Goal: Task Accomplishment & Management: Use online tool/utility

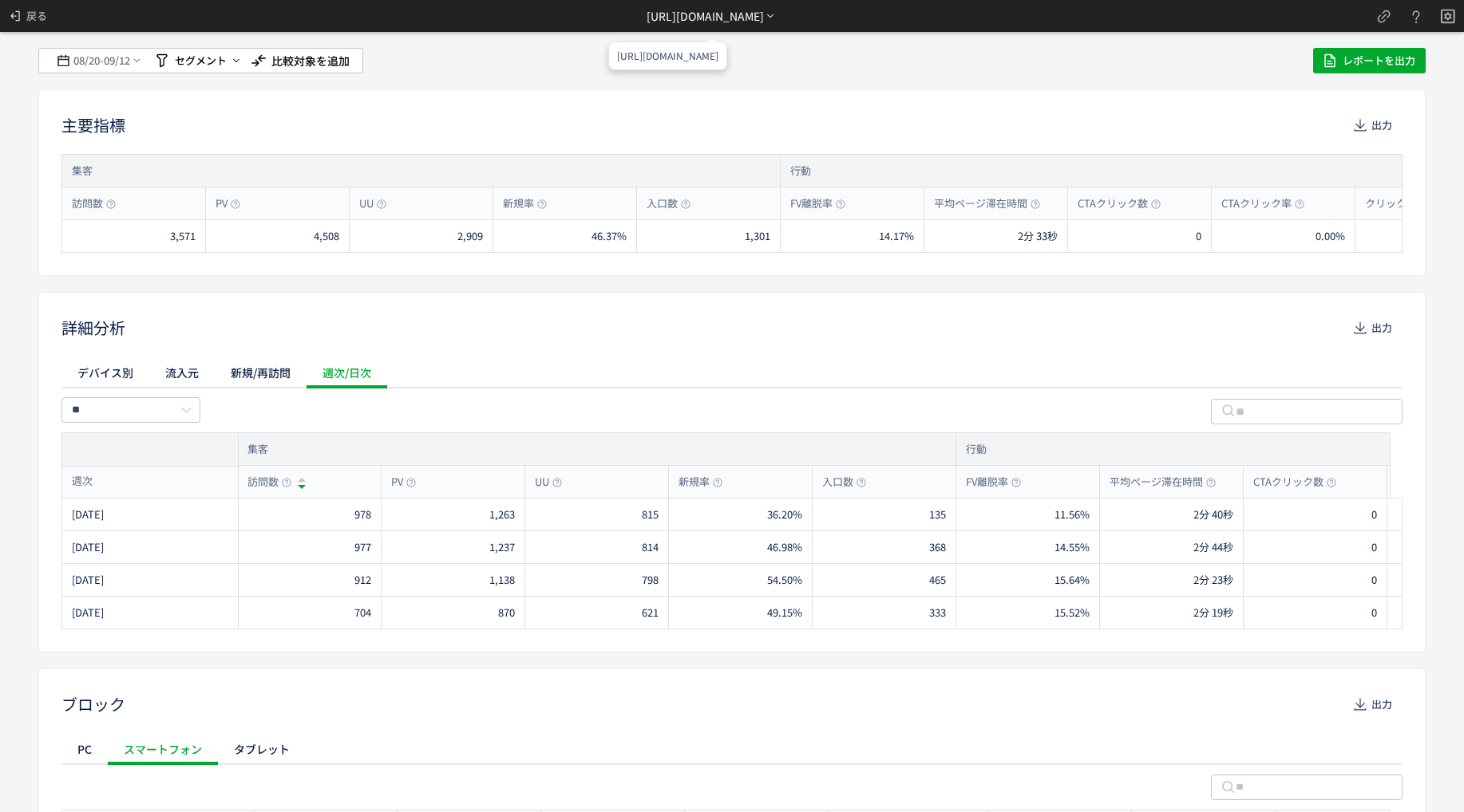
click at [670, 22] on div "https://etvos.com/shop/g/gAC10723-000/*" at bounding box center [705, 16] width 117 height 17
click at [677, 63] on li "別ページに移動" at bounding box center [711, 61] width 136 height 26
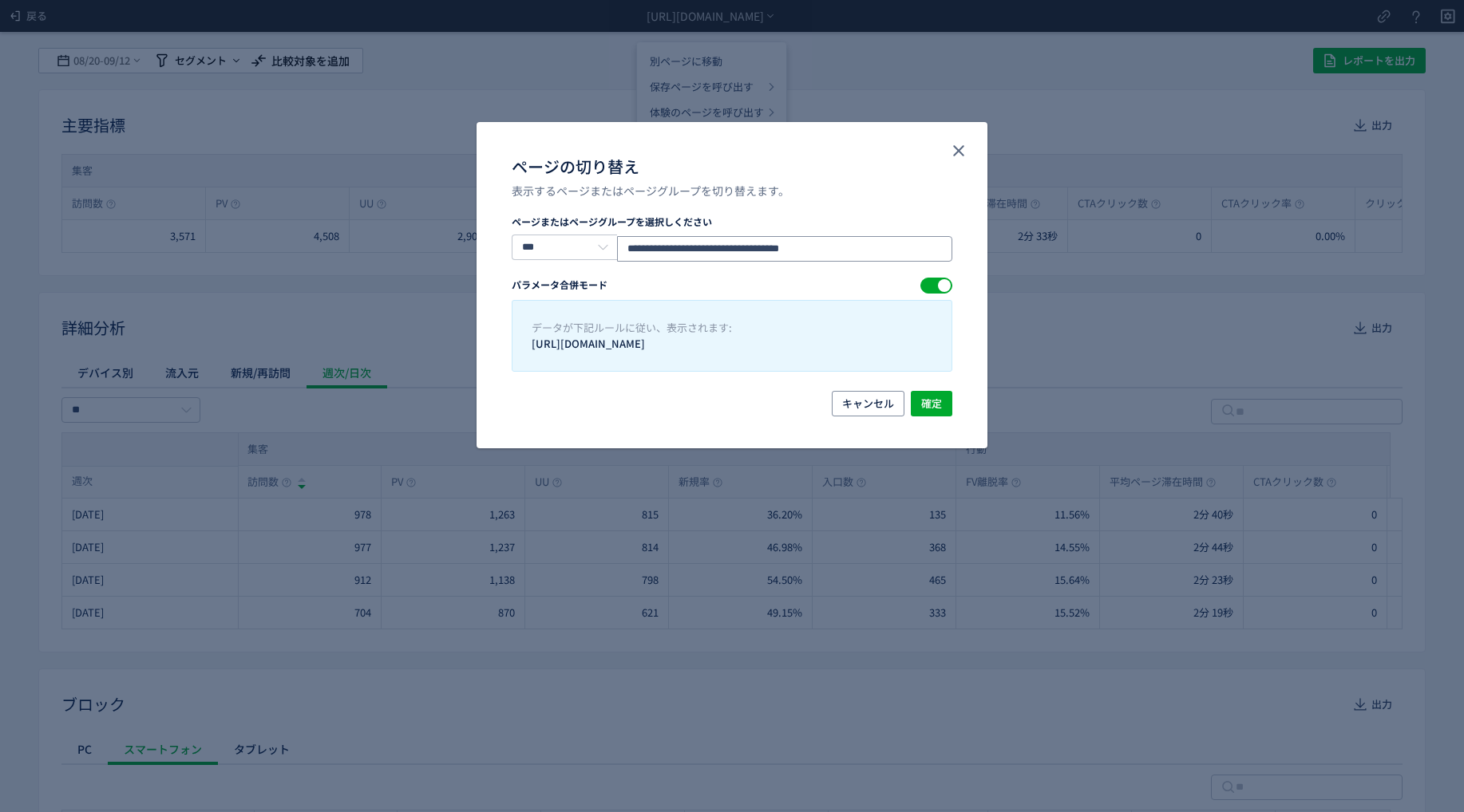
click at [870, 245] on input "**********" at bounding box center [784, 249] width 335 height 26
paste input "ページの切り替え"
type input "**********"
click at [926, 395] on span "確定" at bounding box center [932, 404] width 21 height 26
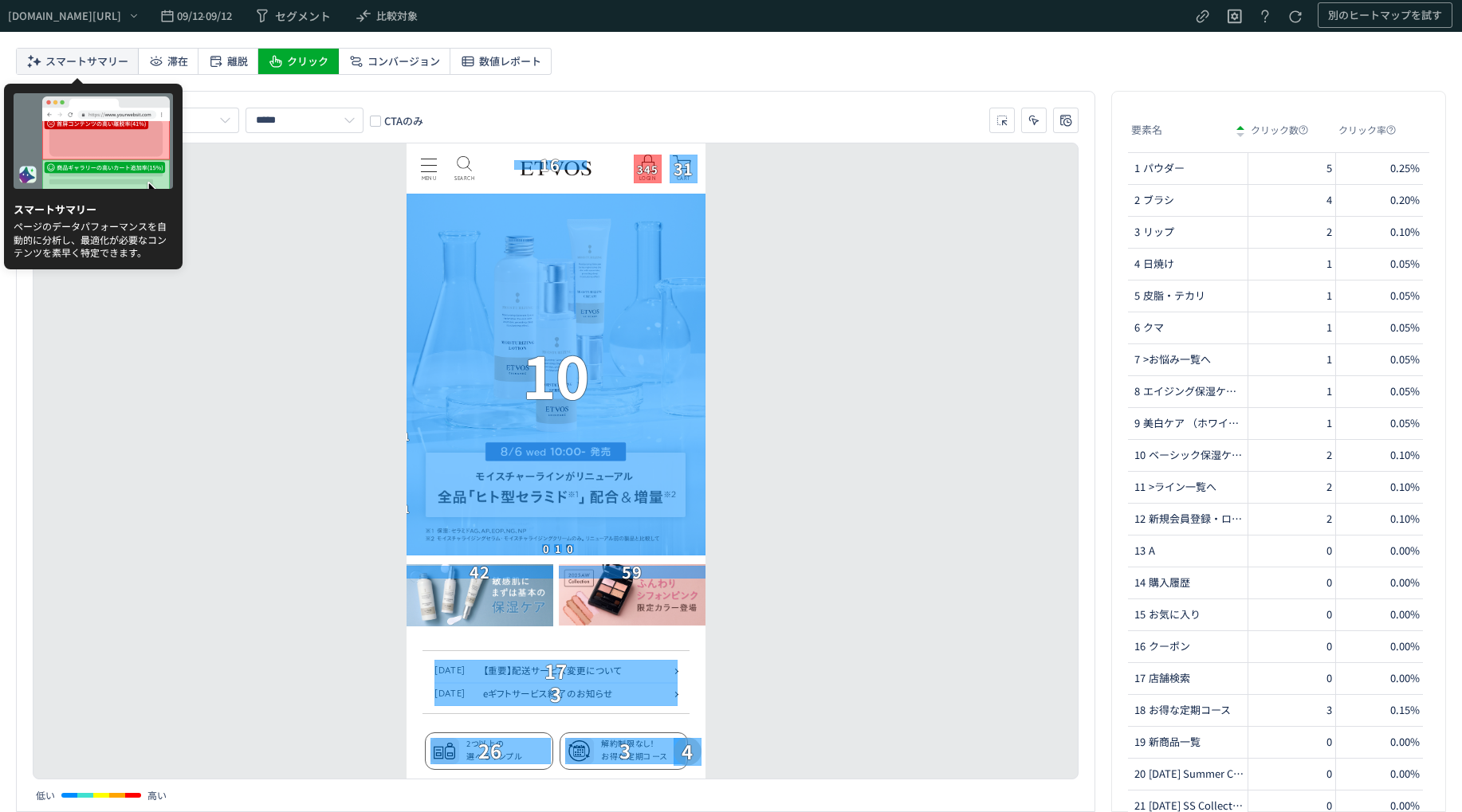
click at [56, 61] on span "スマートサマリー" at bounding box center [86, 61] width 83 height 26
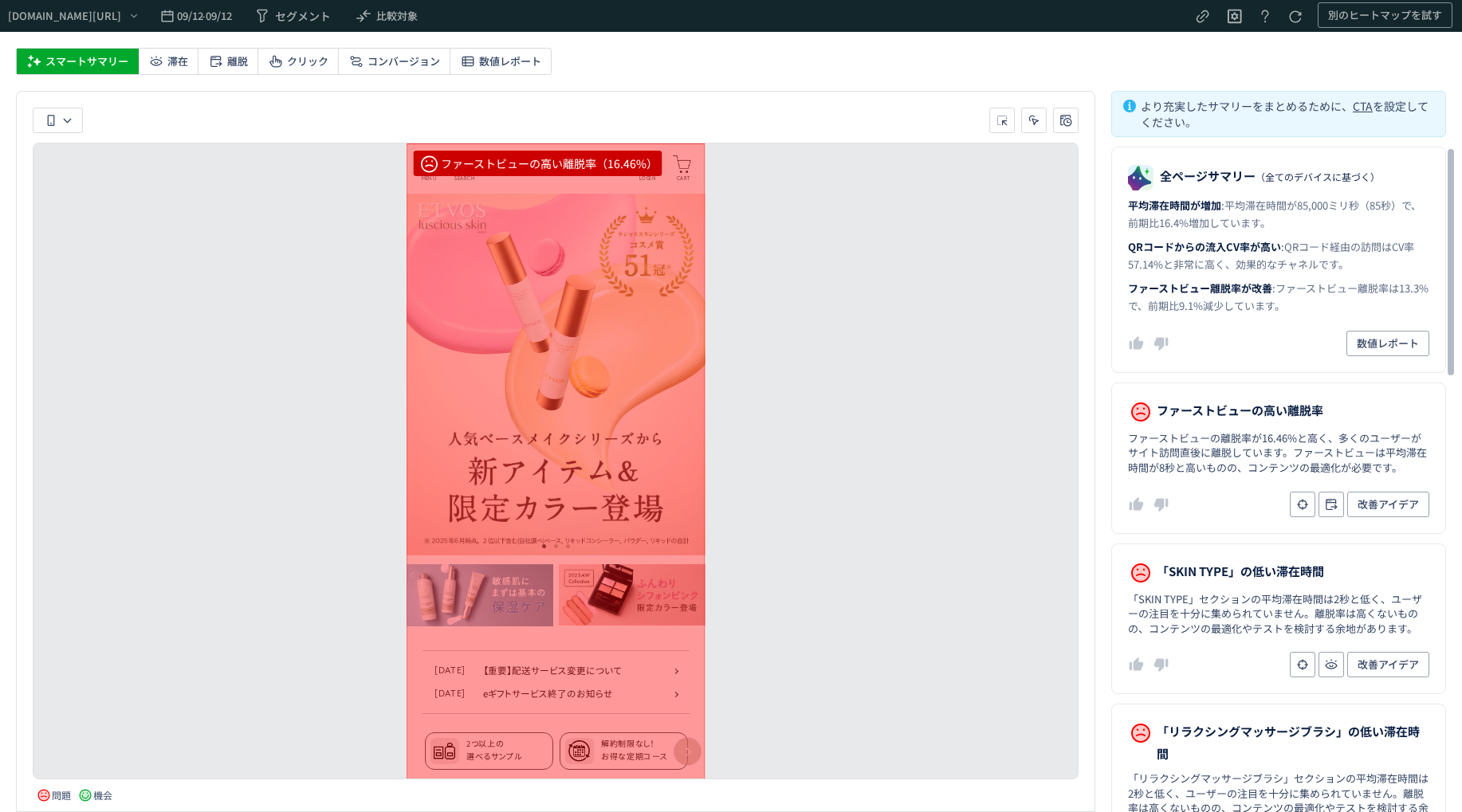
click at [1250, 289] on b "ファーストビュー離脱率が改善" at bounding box center [1199, 288] width 144 height 15
click at [1244, 281] on b "ファーストビュー離脱率が改善" at bounding box center [1199, 288] width 144 height 15
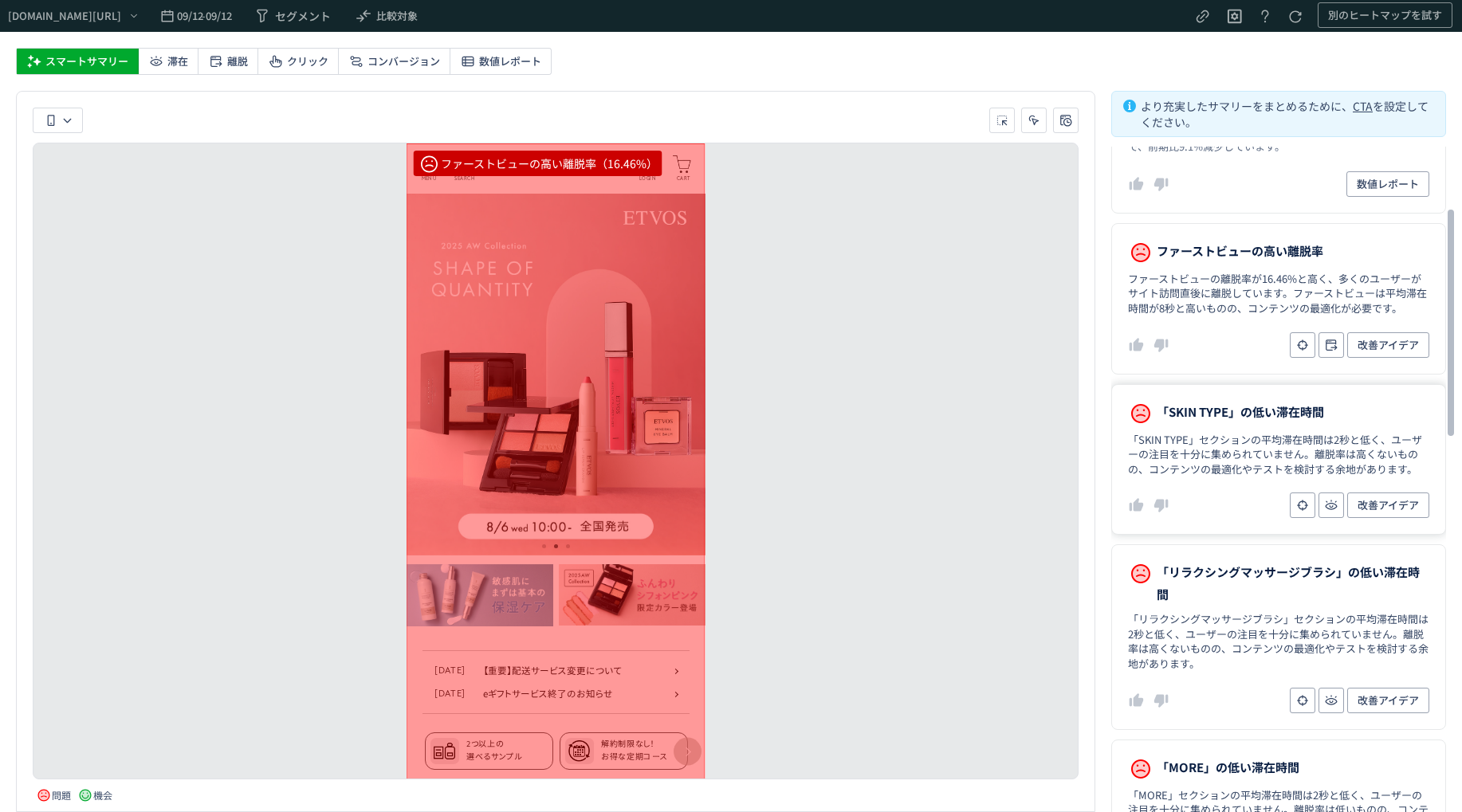
scroll to position [398, 0]
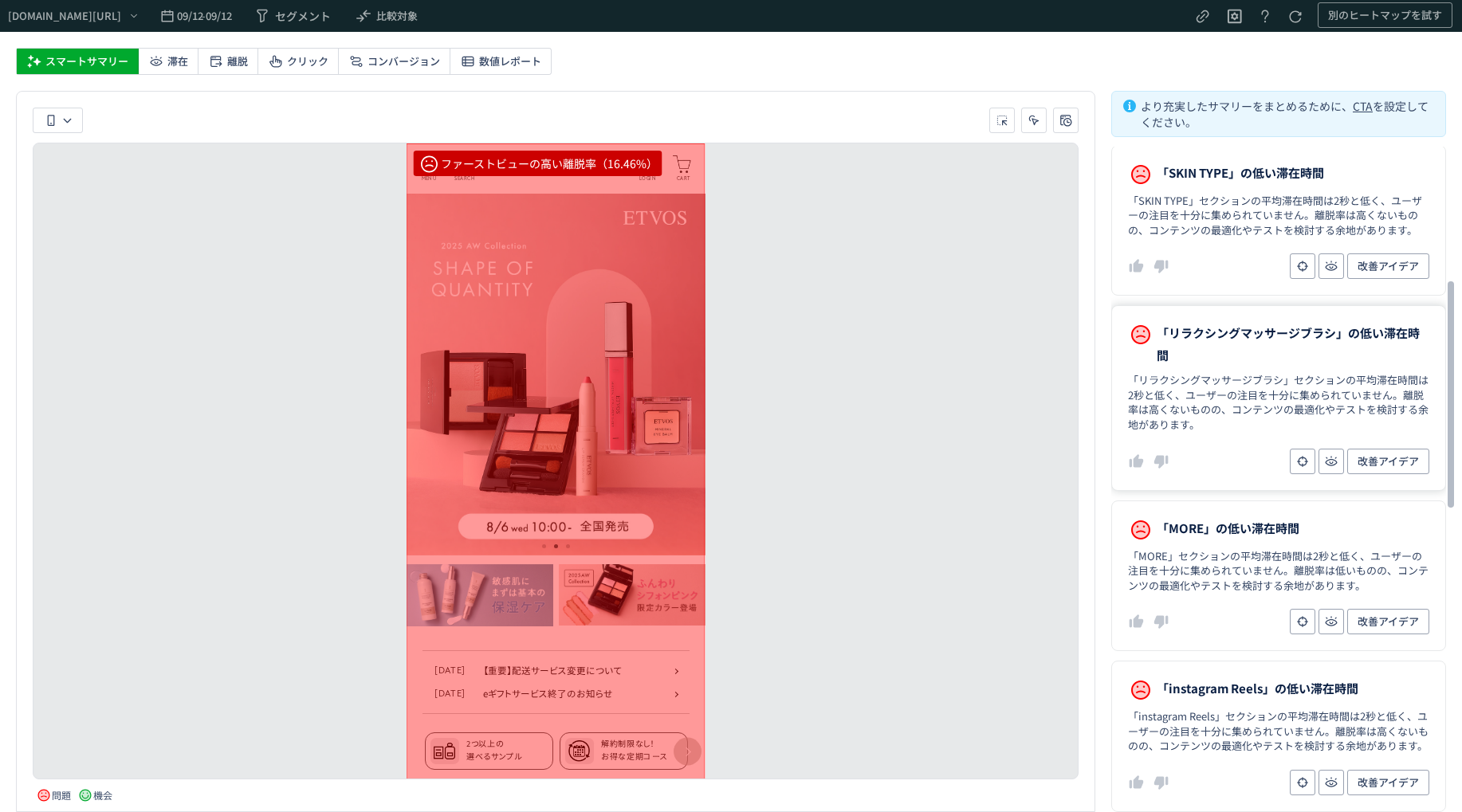
click at [1198, 365] on span "「リラクシングマッサージブラシ」の低い滞在時間" at bounding box center [1293, 344] width 273 height 44
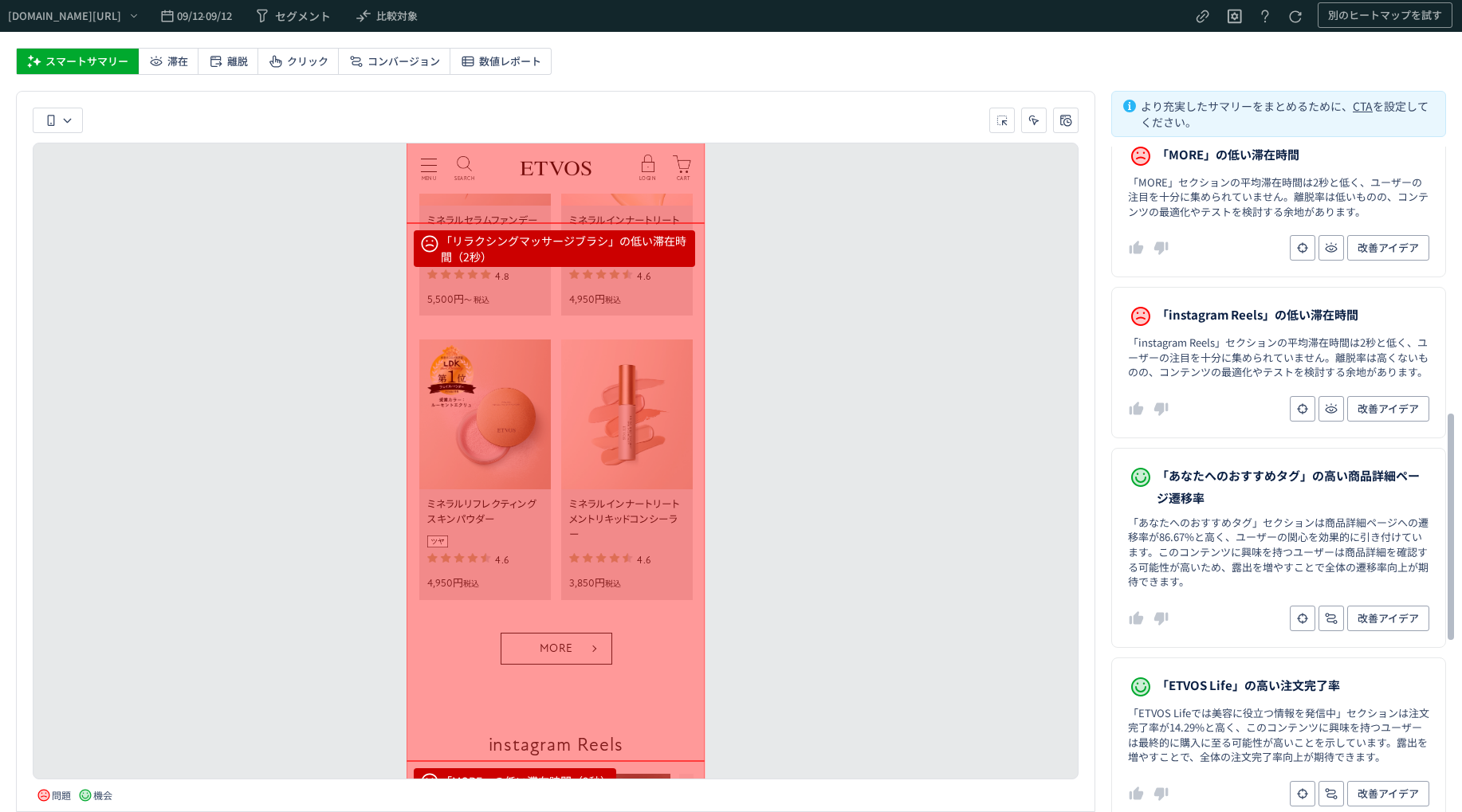
scroll to position [797, 0]
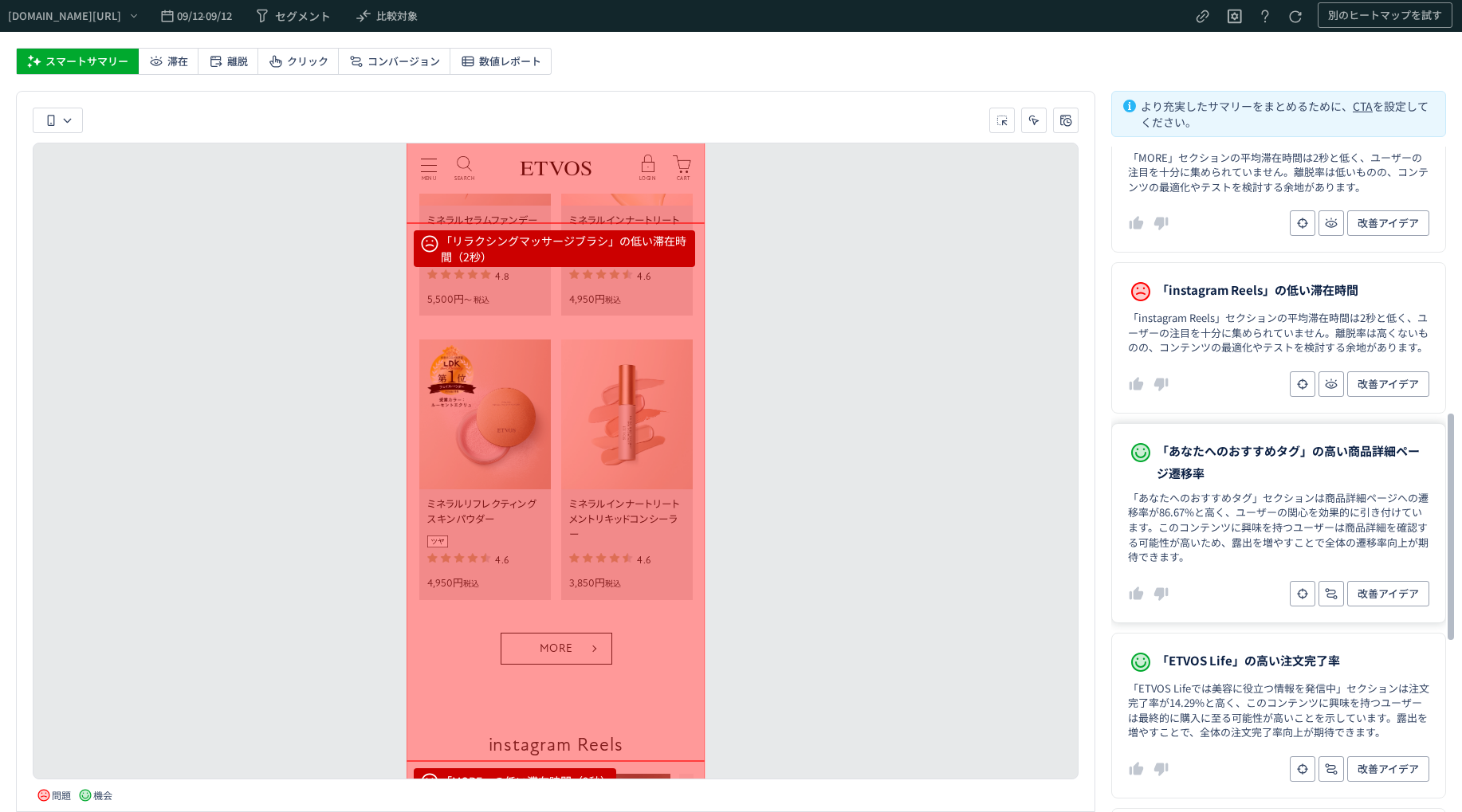
click at [1192, 486] on dl "「あなたへのおすすめタグ」の高い商品詳細ページ遷移率 「あなたへのおすすめタグ」セクションは商品詳細ページへの遷移率が86.67%と高く、ユーザーの関心を効果…" at bounding box center [1278, 523] width 335 height 200
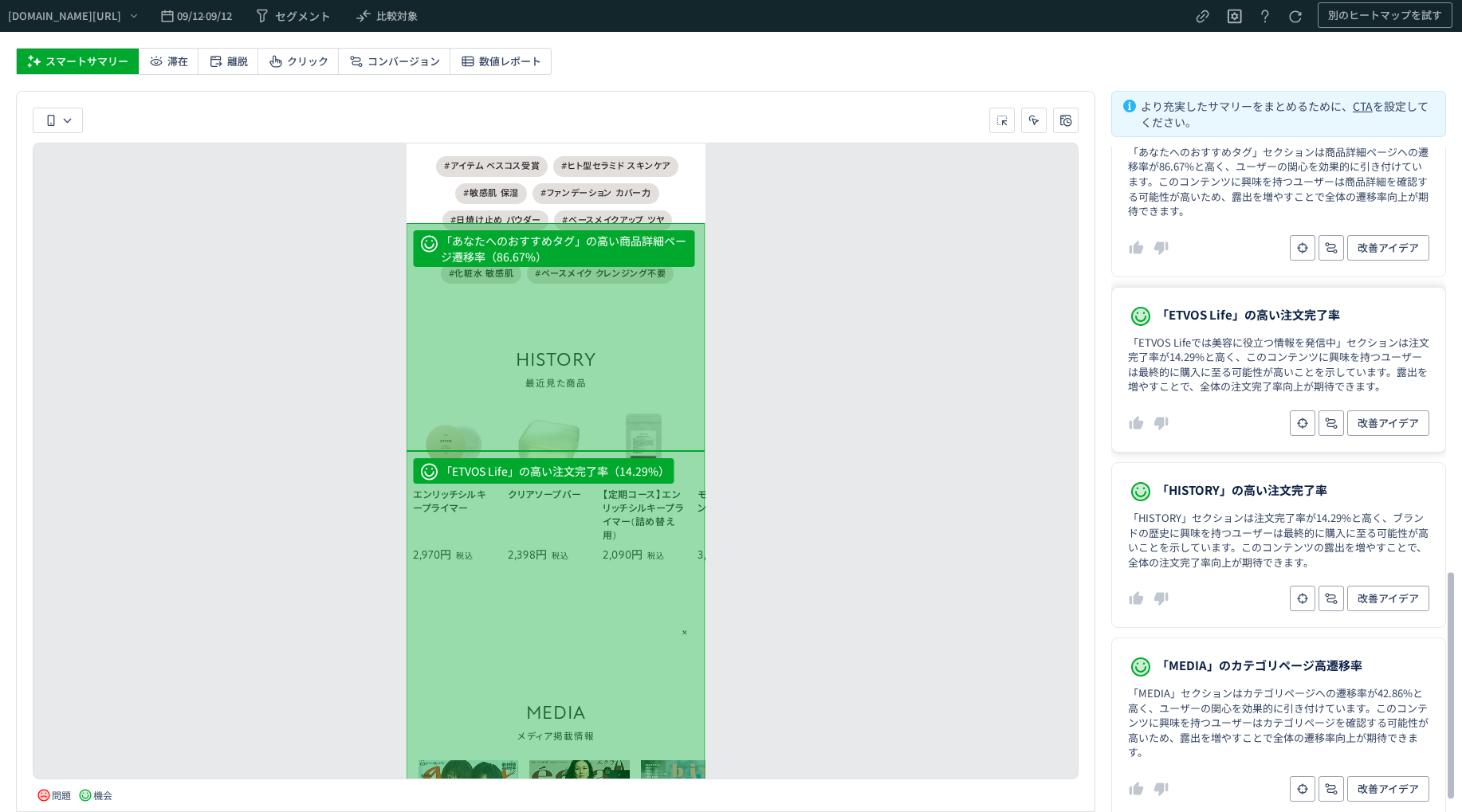
scroll to position [1275, 0]
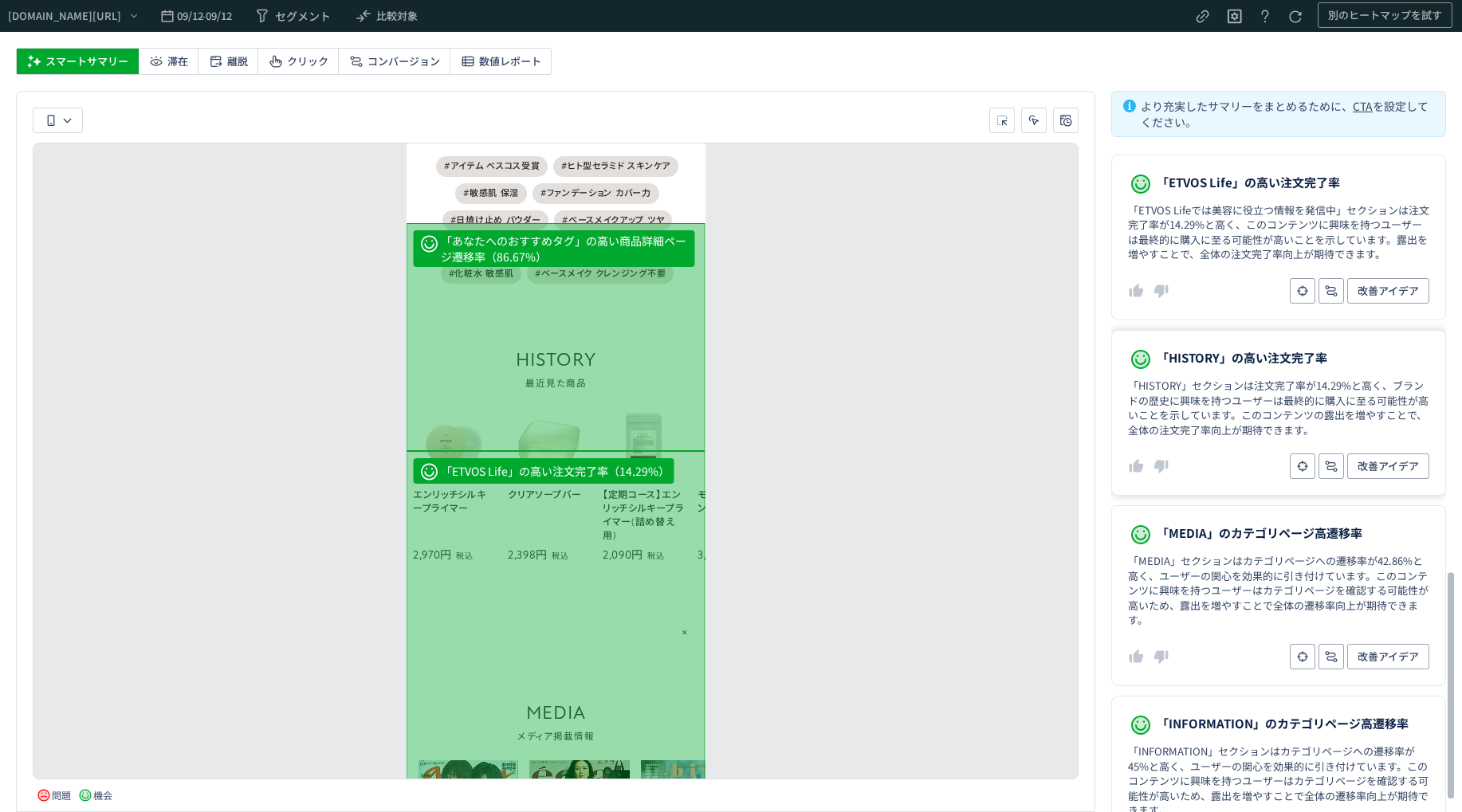
click at [1210, 461] on dd "改善アイデア" at bounding box center [1278, 466] width 302 height 26
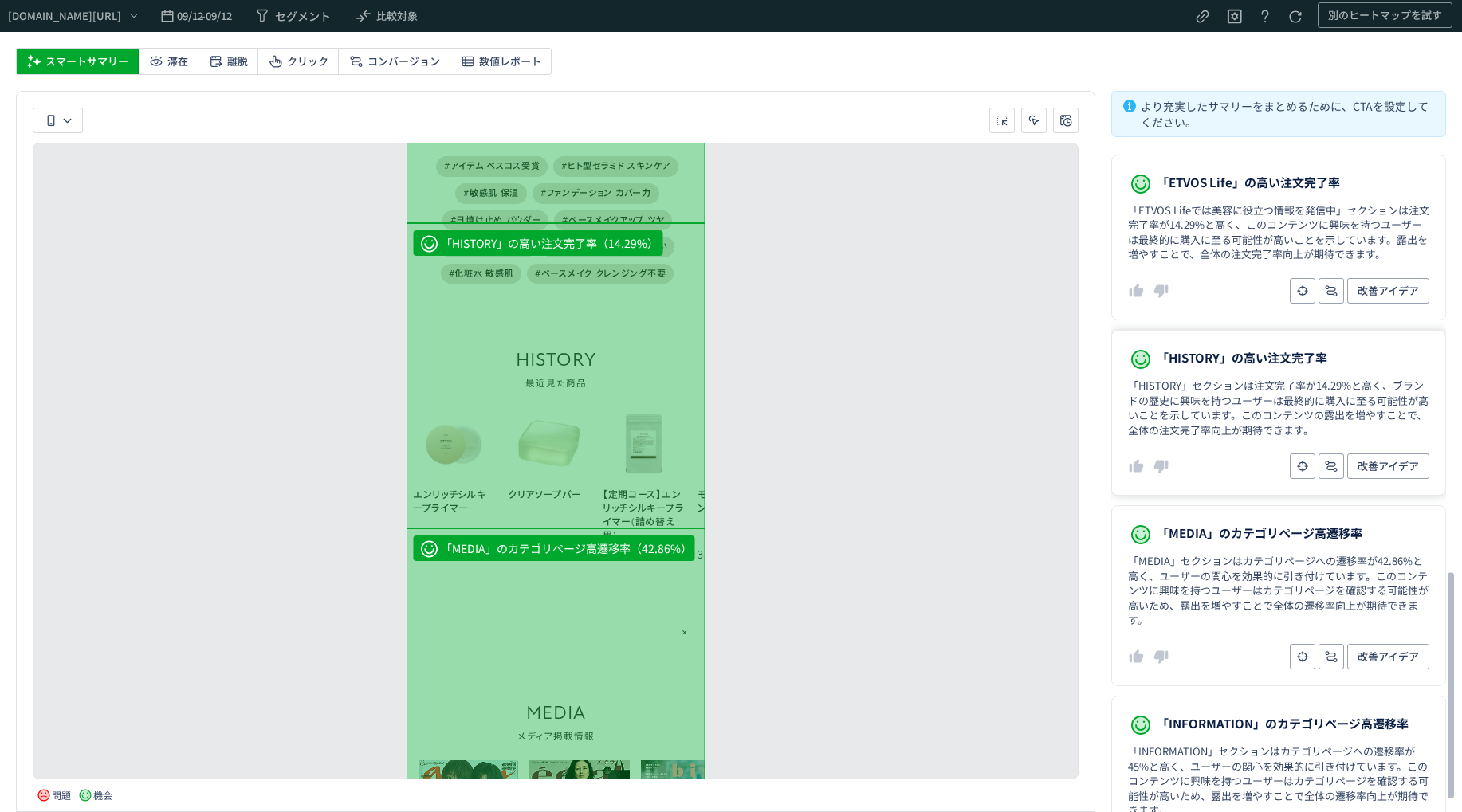
scroll to position [5320, 0]
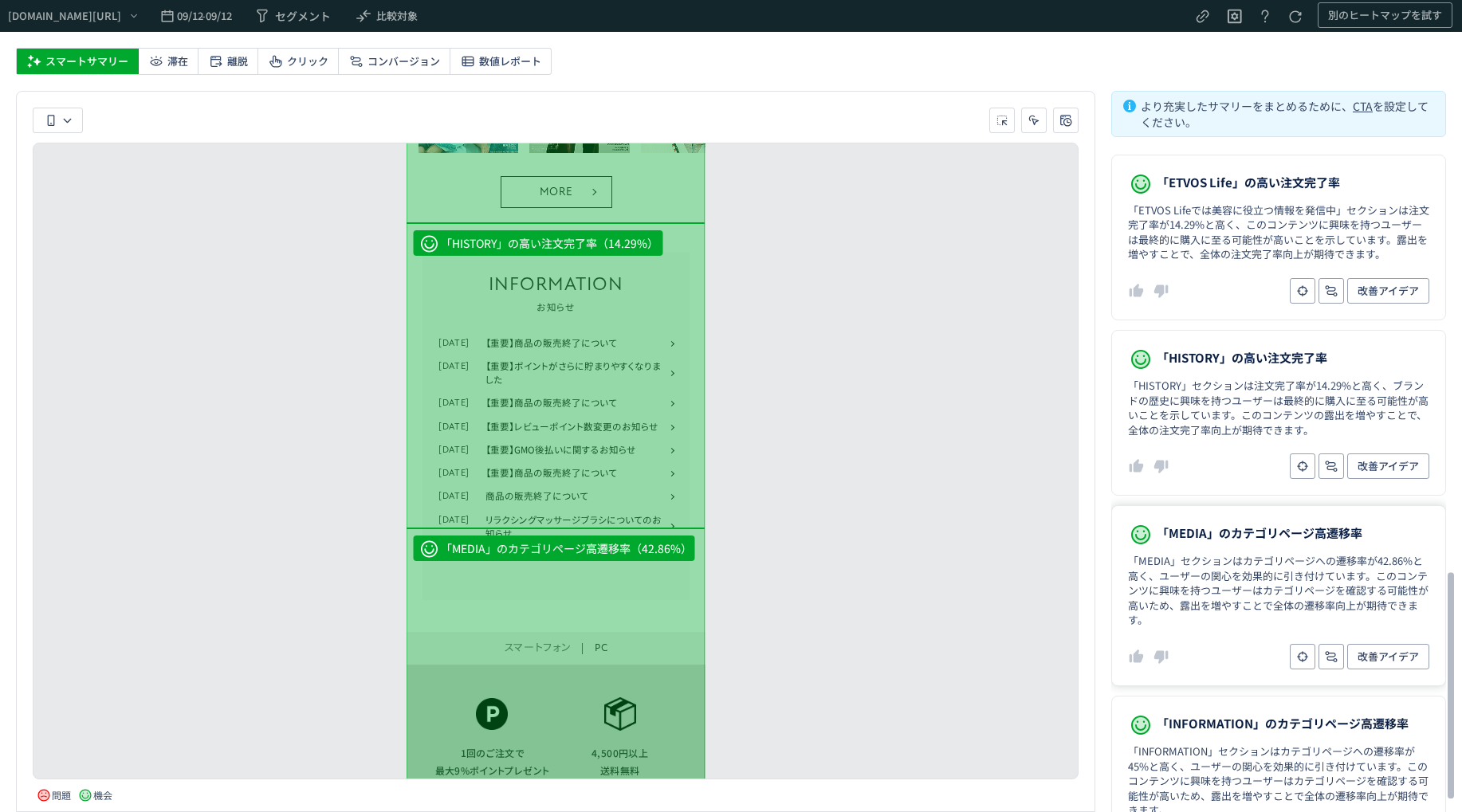
click at [1248, 626] on dd "「MEDIA」セクションはカテゴリページへの遷移率が42.86%と高く、ユーザーの関心を効果的に引き付けています。このコンテンツに興味を持つユーザーはカテゴリ…" at bounding box center [1278, 591] width 302 height 74
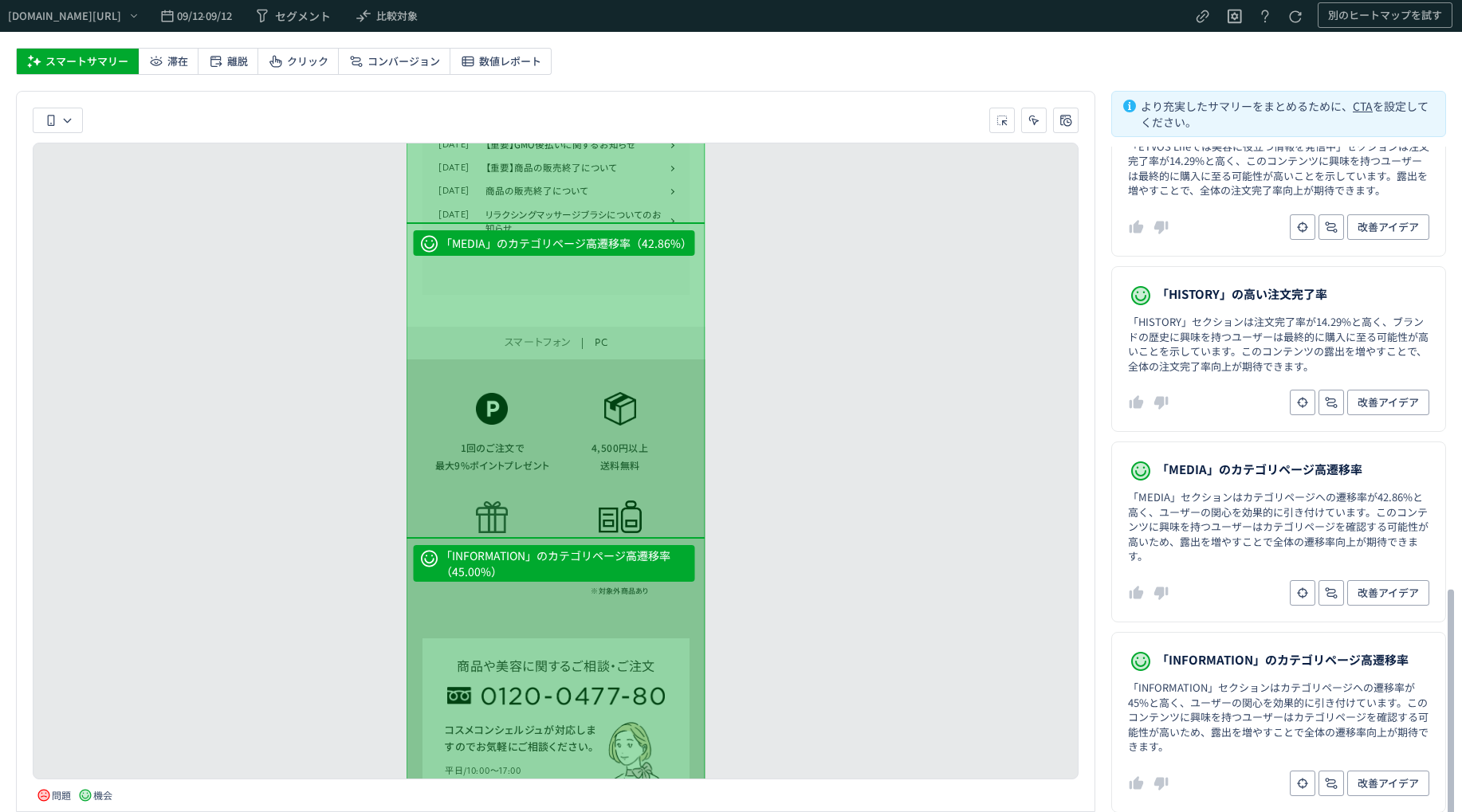
scroll to position [1339, 0]
click at [1239, 640] on dl "「INFORMATION」のカテゴリページ高遷移率 「INFORMATION」セクションはカテゴリページへの遷移率が45%と高く、ユーザーの関心を効果的に引き…" at bounding box center [1278, 722] width 335 height 181
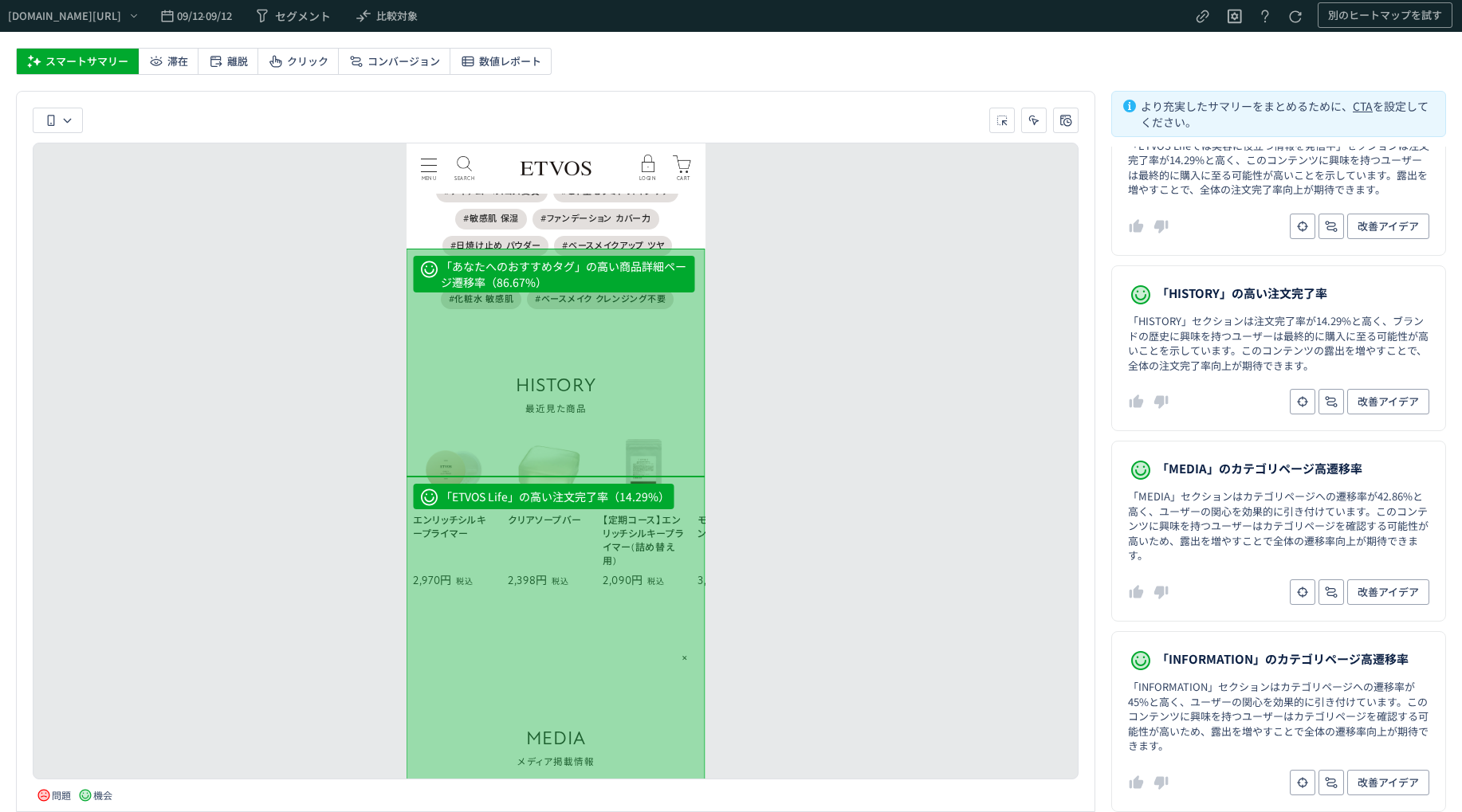
scroll to position [4437, 0]
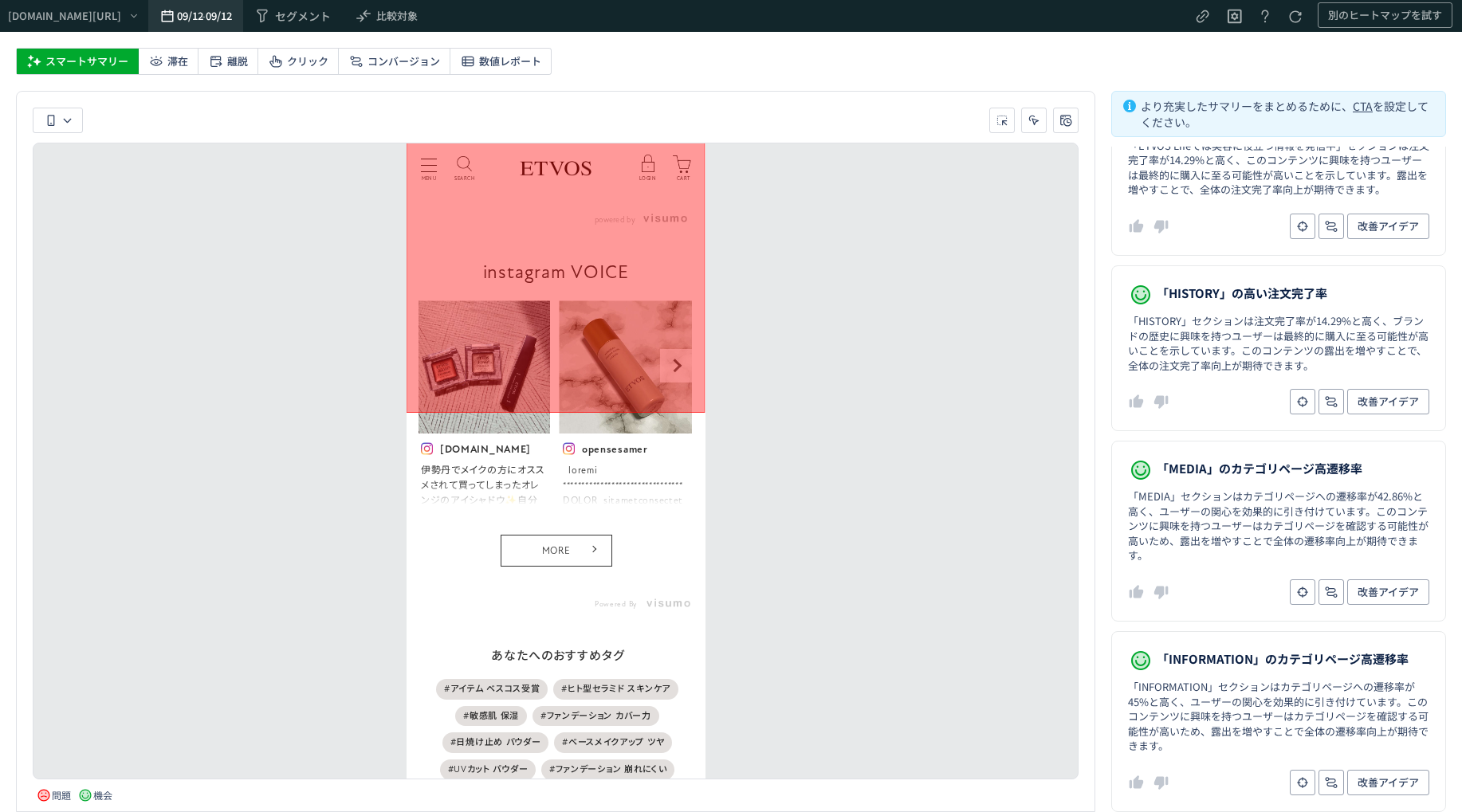
click at [202, 12] on span "09/12" at bounding box center [189, 16] width 25 height 32
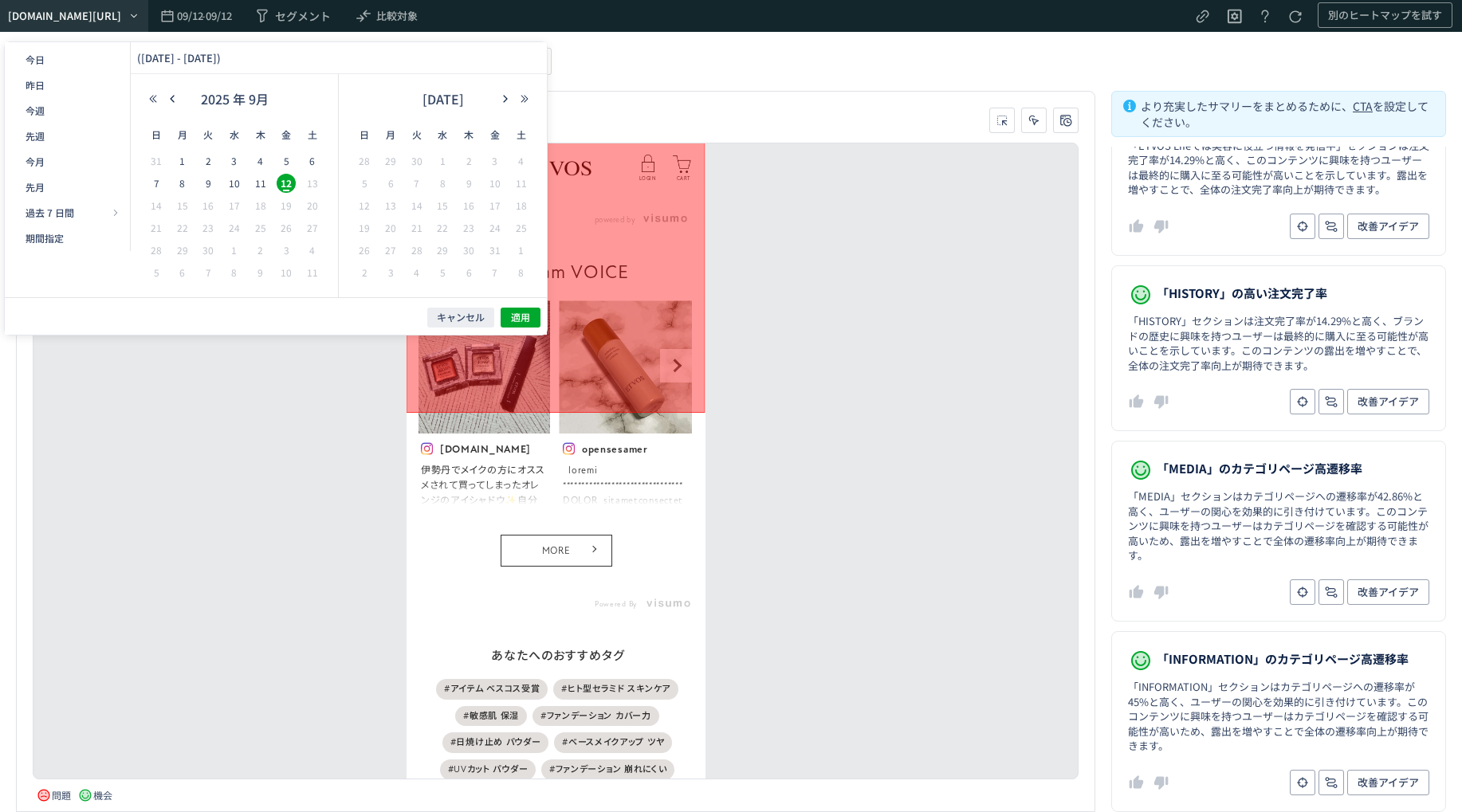
click at [121, 19] on div "https://etvos.com/shop/default.aspx*" at bounding box center [65, 16] width 113 height 16
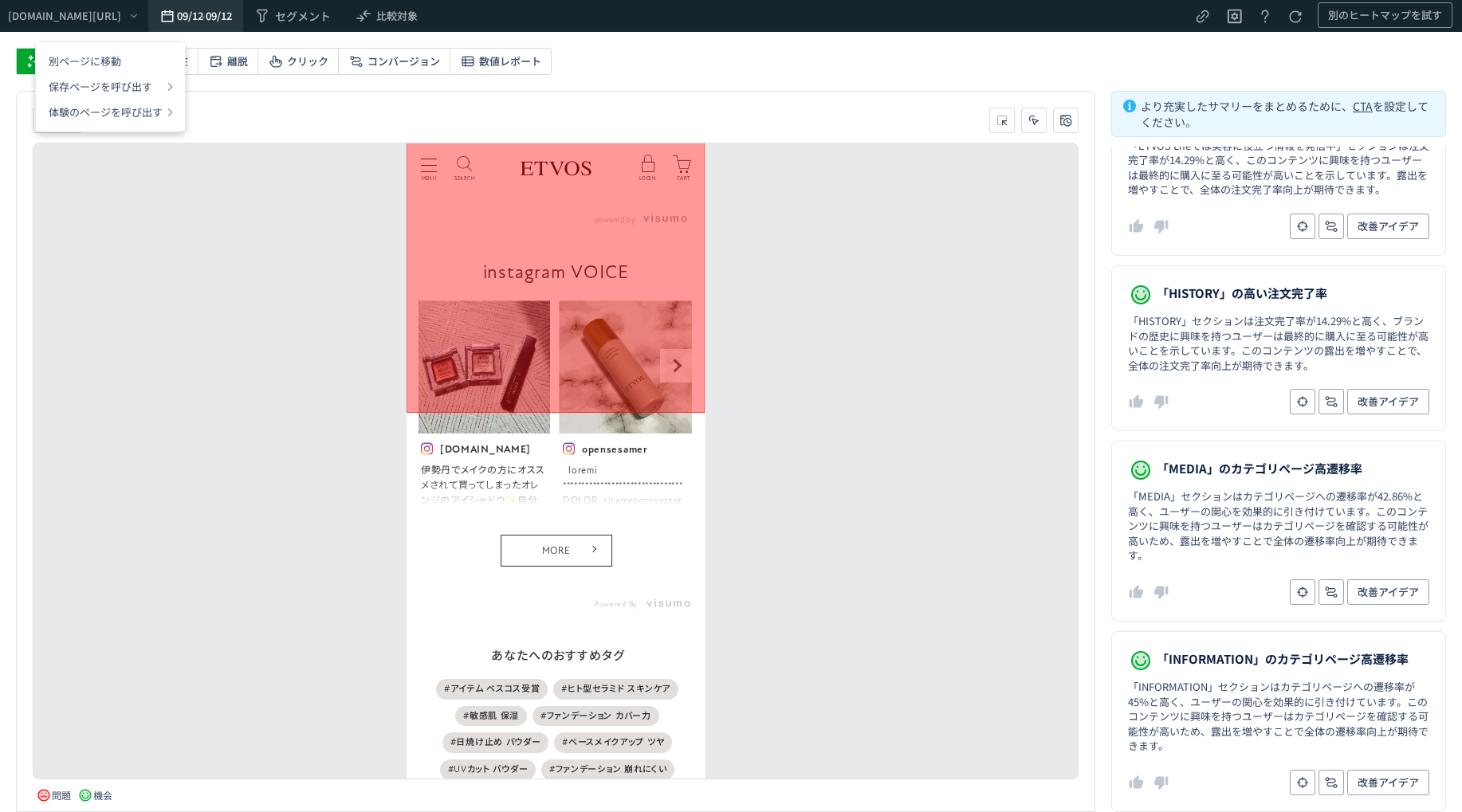
click at [202, 17] on span "09/12" at bounding box center [189, 16] width 25 height 32
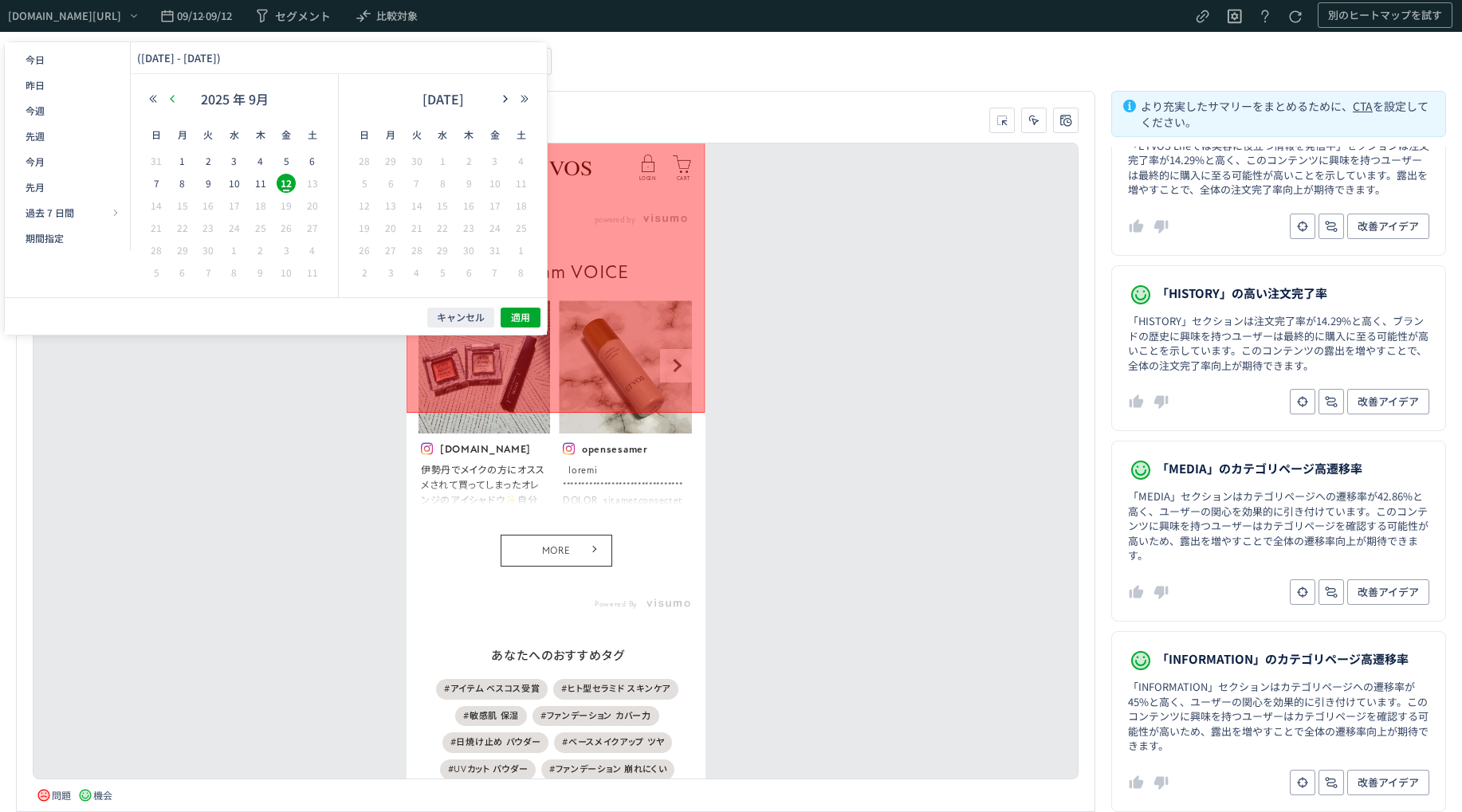
click at [176, 97] on icon "button" at bounding box center [173, 99] width 10 height 10
click at [56, 189] on button "先月" at bounding box center [67, 187] width 112 height 26
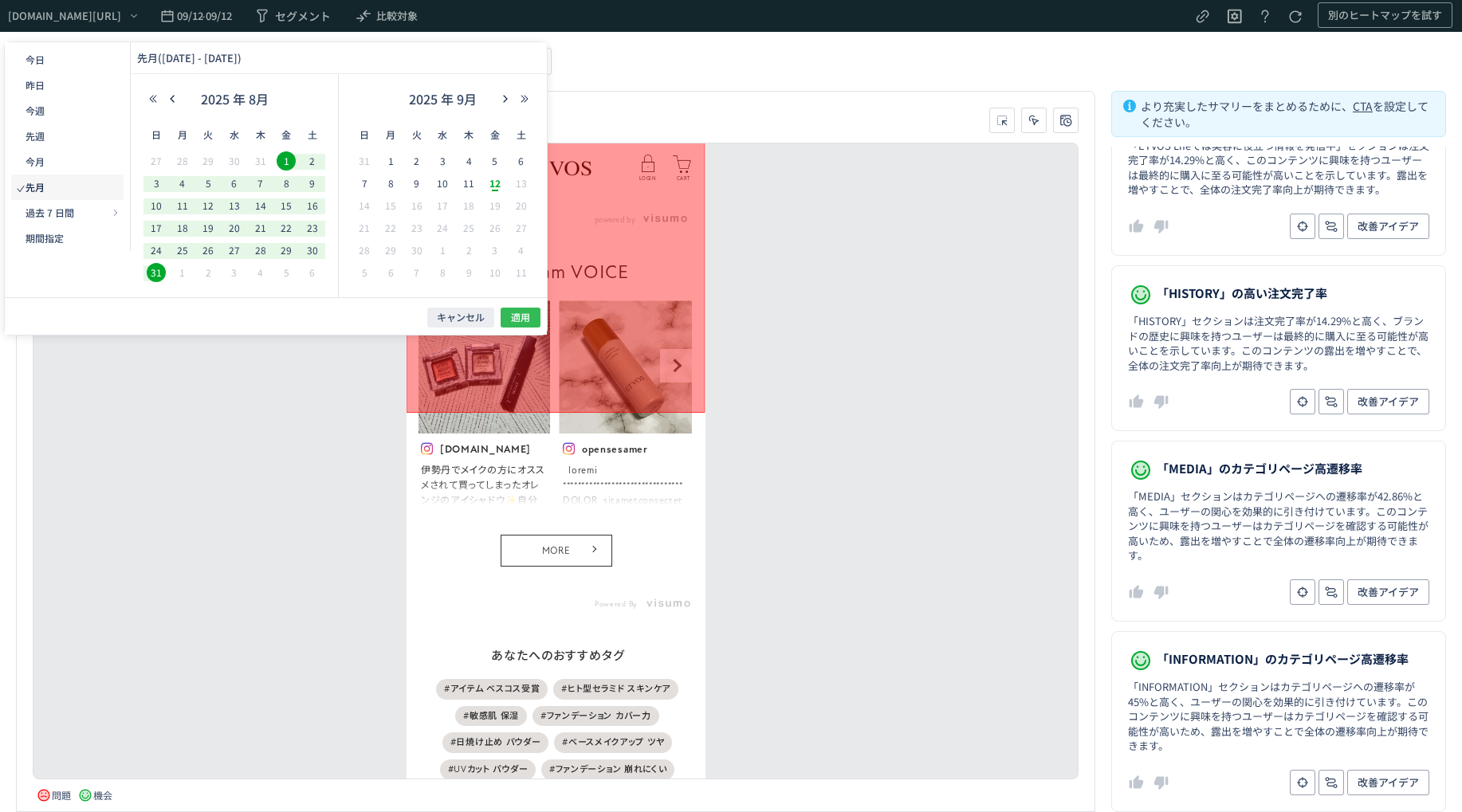
click at [512, 315] on span "適用" at bounding box center [521, 317] width 19 height 14
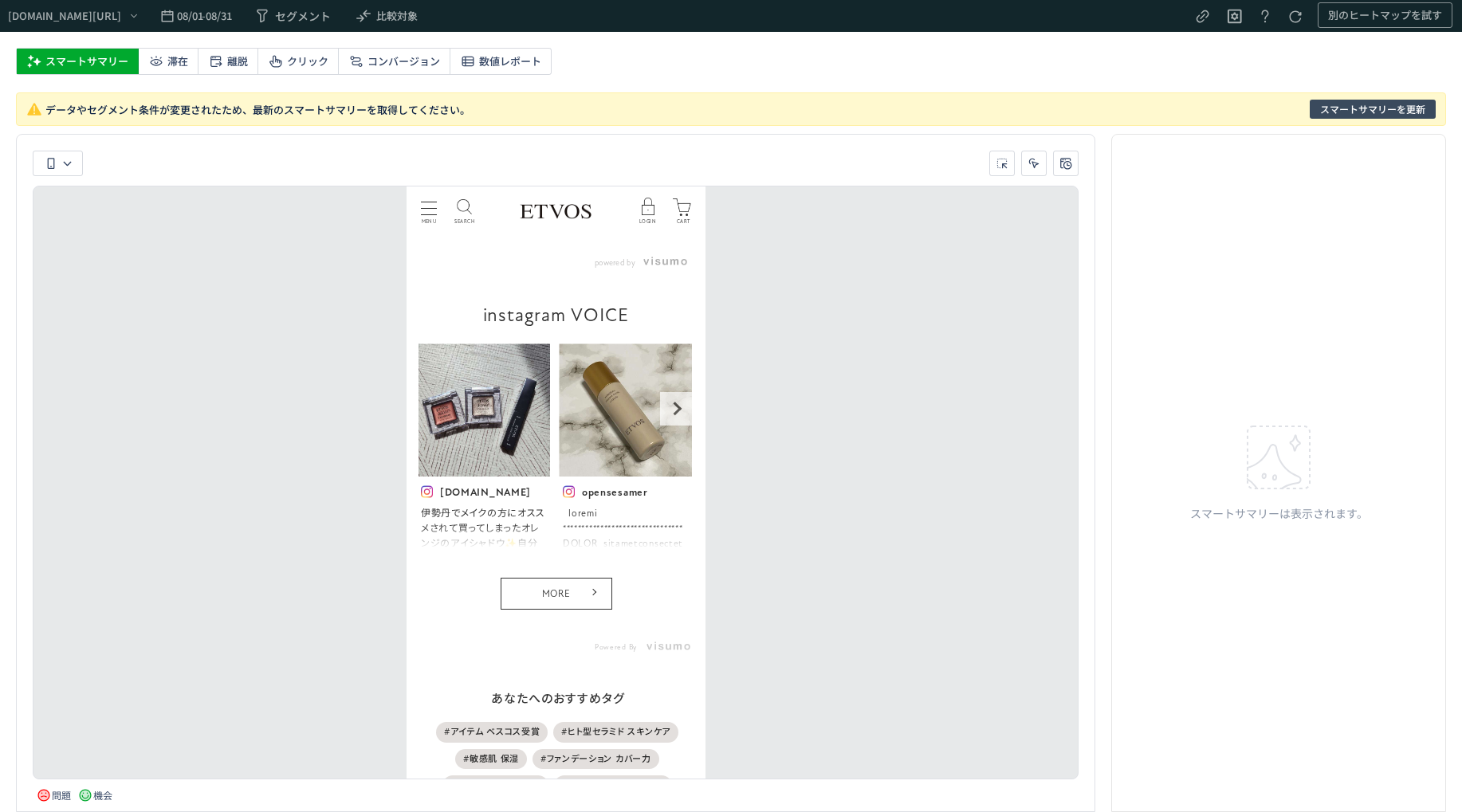
click at [1389, 118] on button "スマートサマリーを更新" at bounding box center [1372, 110] width 126 height 19
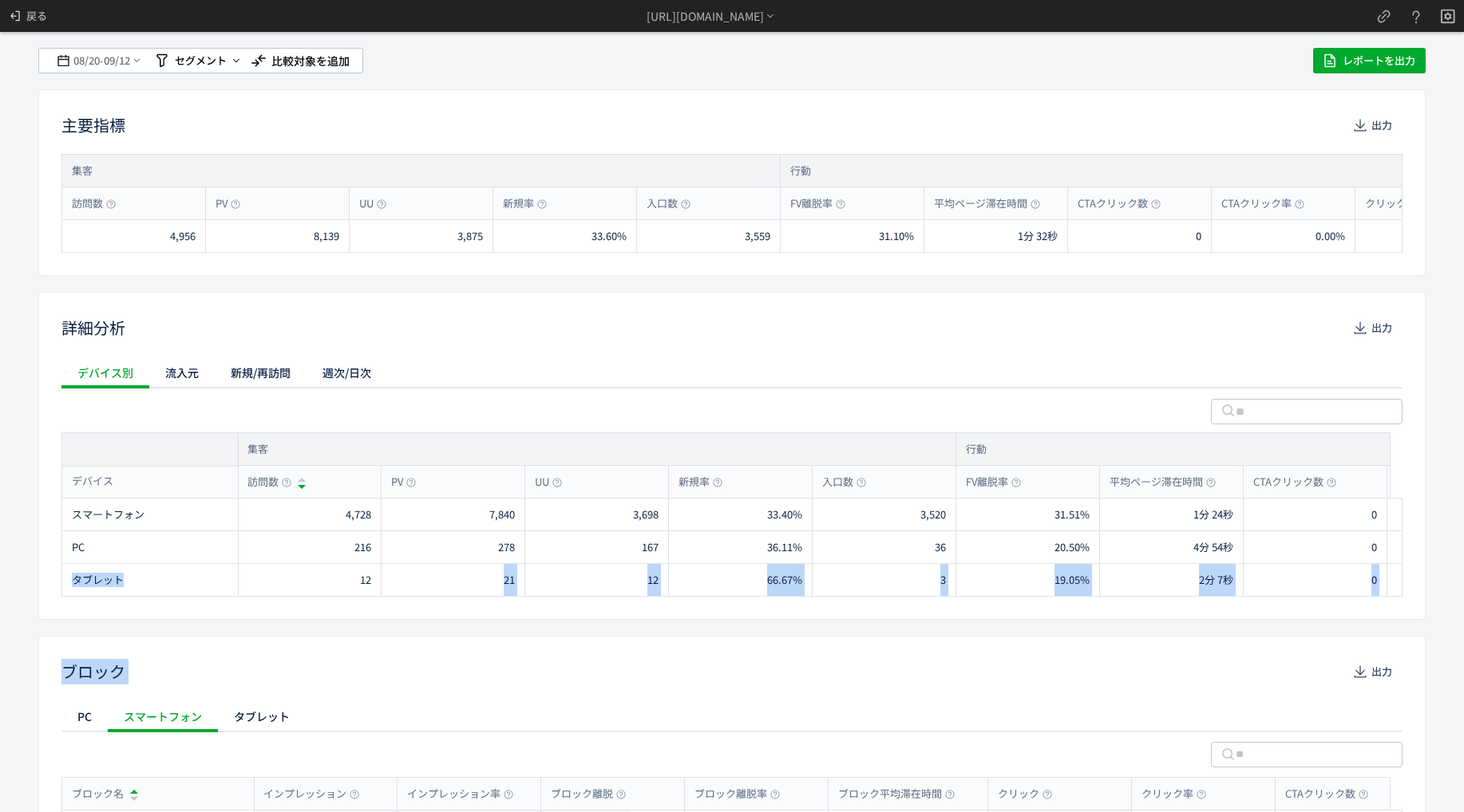
drag, startPoint x: 394, startPoint y: 586, endPoint x: 769, endPoint y: 634, distance: 378.1
click at [769, 634] on div "08/20 - 09/12 セグメント 比較対象を追加 レポートを出力 主要指標 出力 集客 訪問数 PV UU 新規率 入口数 行動 FV離脱率 平均ページ…" at bounding box center [732, 406] width 1464 height 812
click at [602, 615] on div "詳細分析 出力 デバイス別 流入元 新規/再訪問 週次/日次 集客 訪問数 PV UU 新規率 入口数 行動 FV離脱率 平均ページ滞在時間 CTAクリック数…" at bounding box center [732, 456] width 1387 height 328
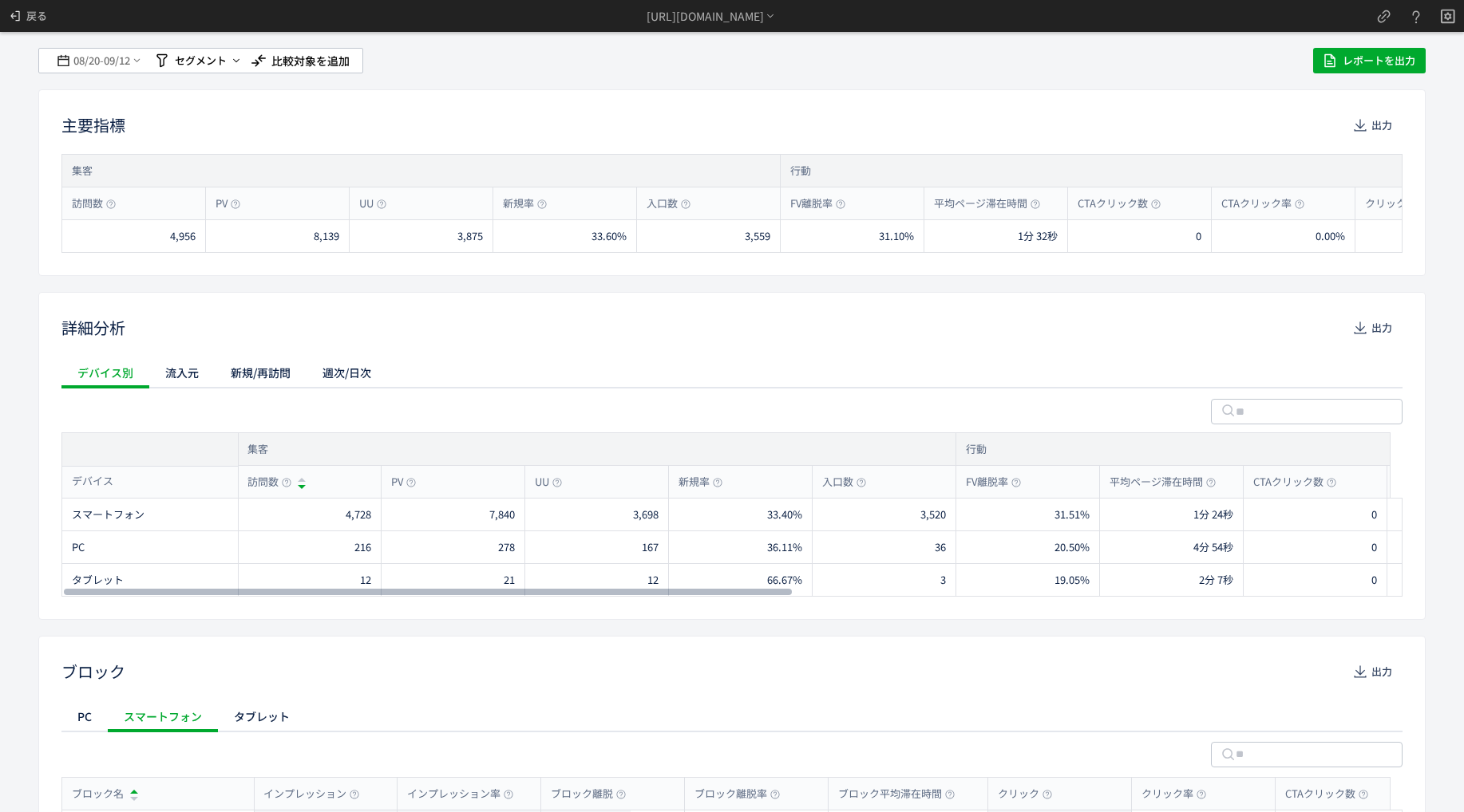
drag, startPoint x: 412, startPoint y: 590, endPoint x: 179, endPoint y: 402, distance: 299.4
click at [203, 587] on div at bounding box center [427, 592] width 728 height 10
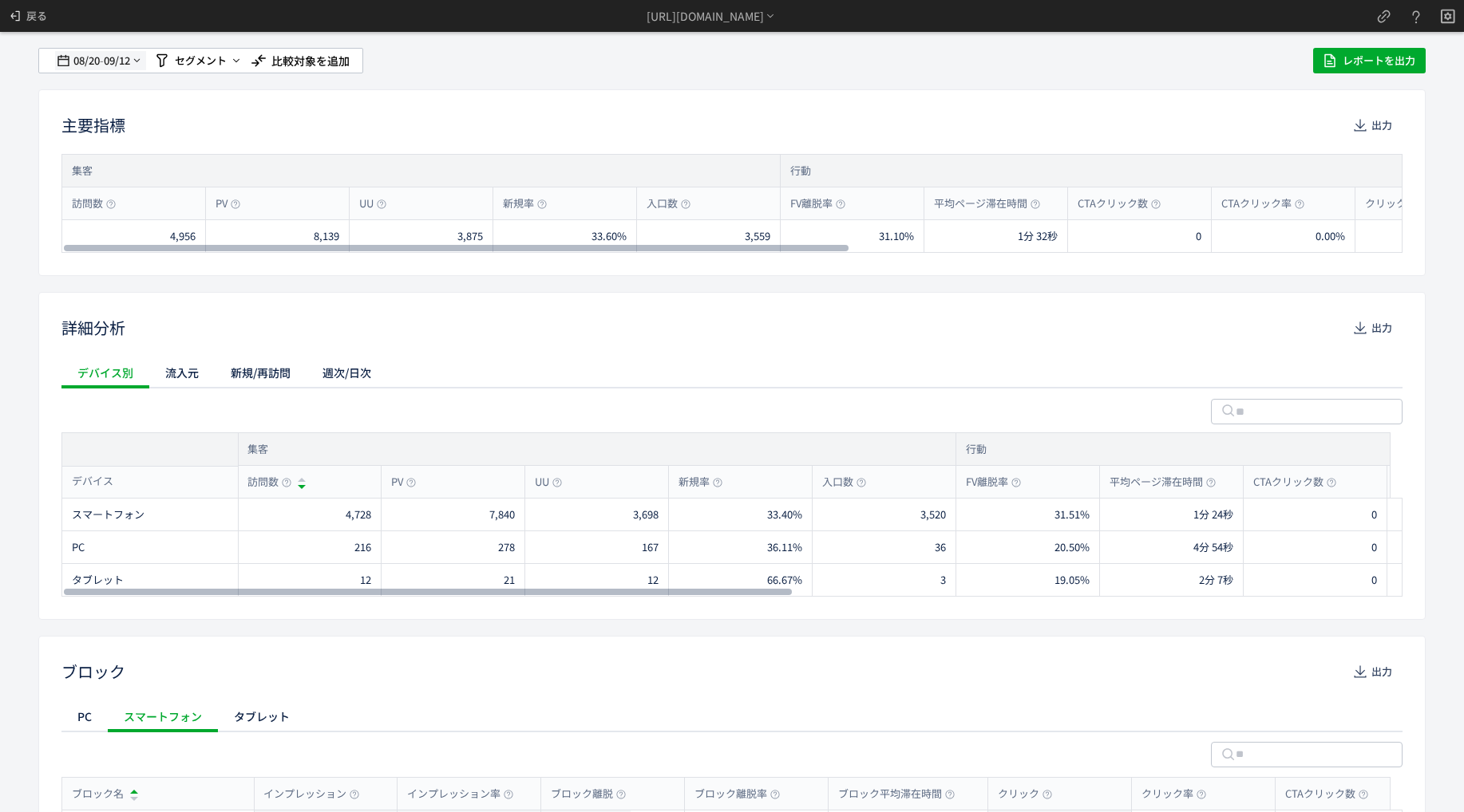
click at [120, 57] on span "09/12" at bounding box center [117, 61] width 27 height 32
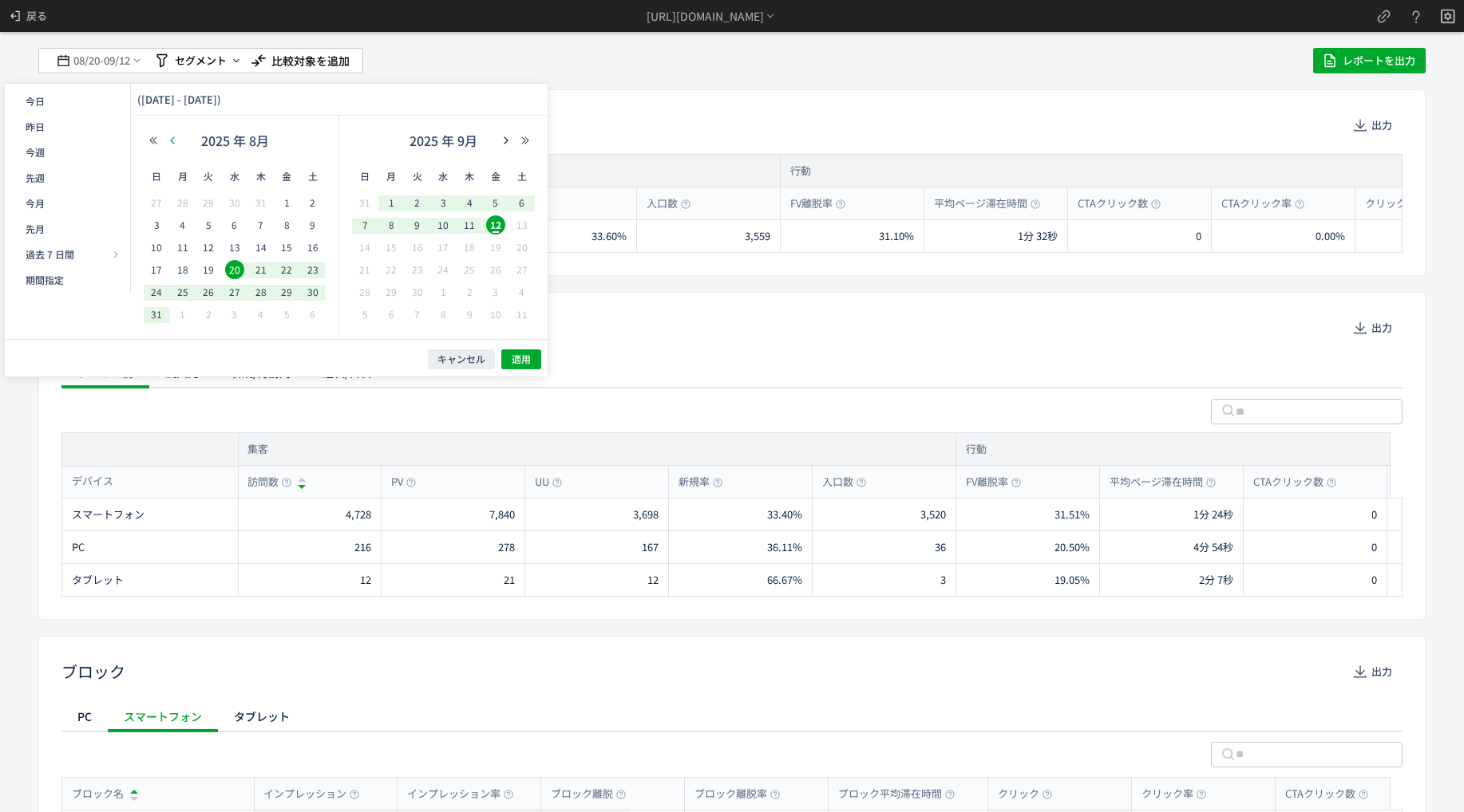
click at [176, 140] on icon "button" at bounding box center [173, 140] width 10 height 10
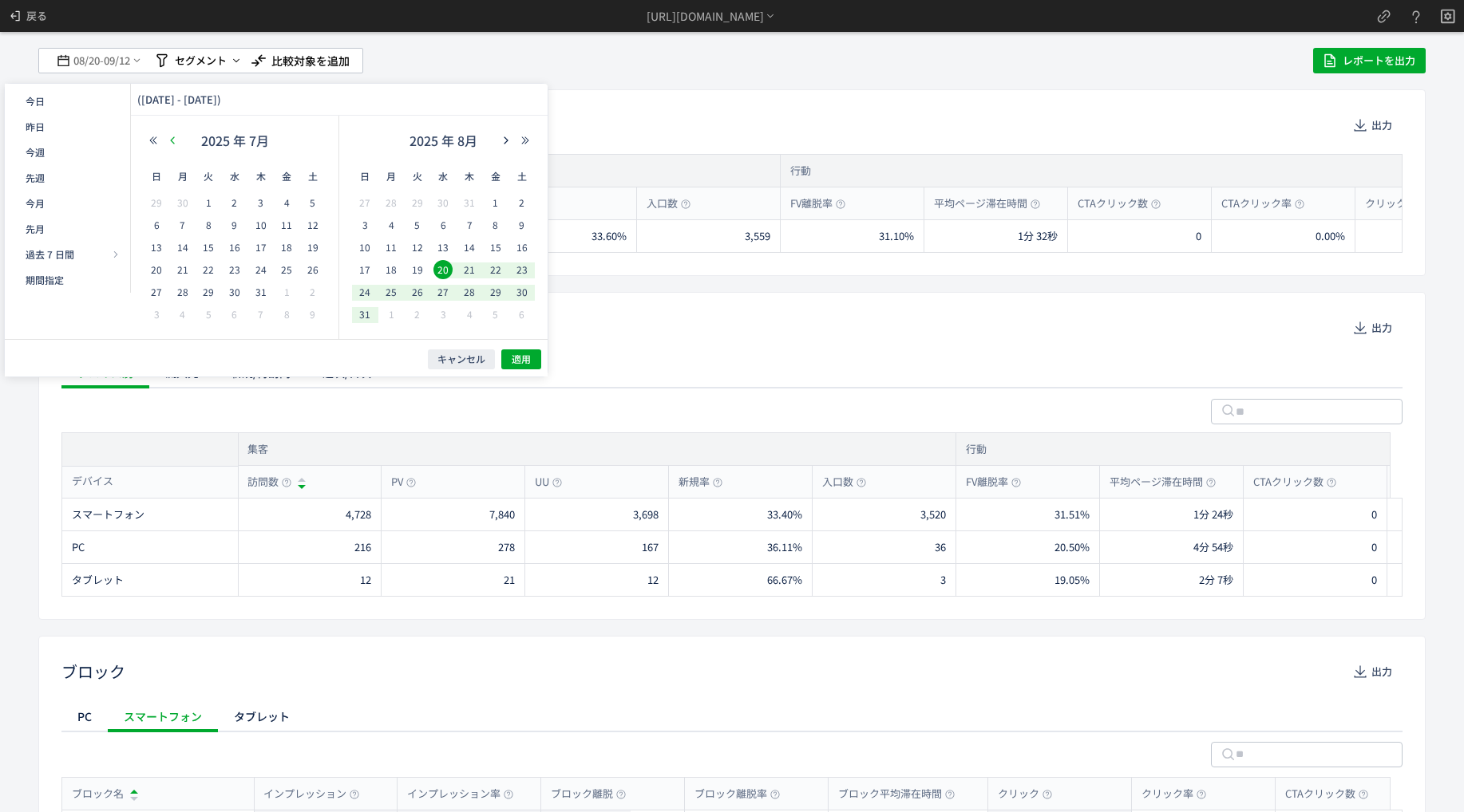
click at [176, 140] on icon "button" at bounding box center [173, 140] width 10 height 10
click at [177, 143] on button "button" at bounding box center [173, 140] width 19 height 11
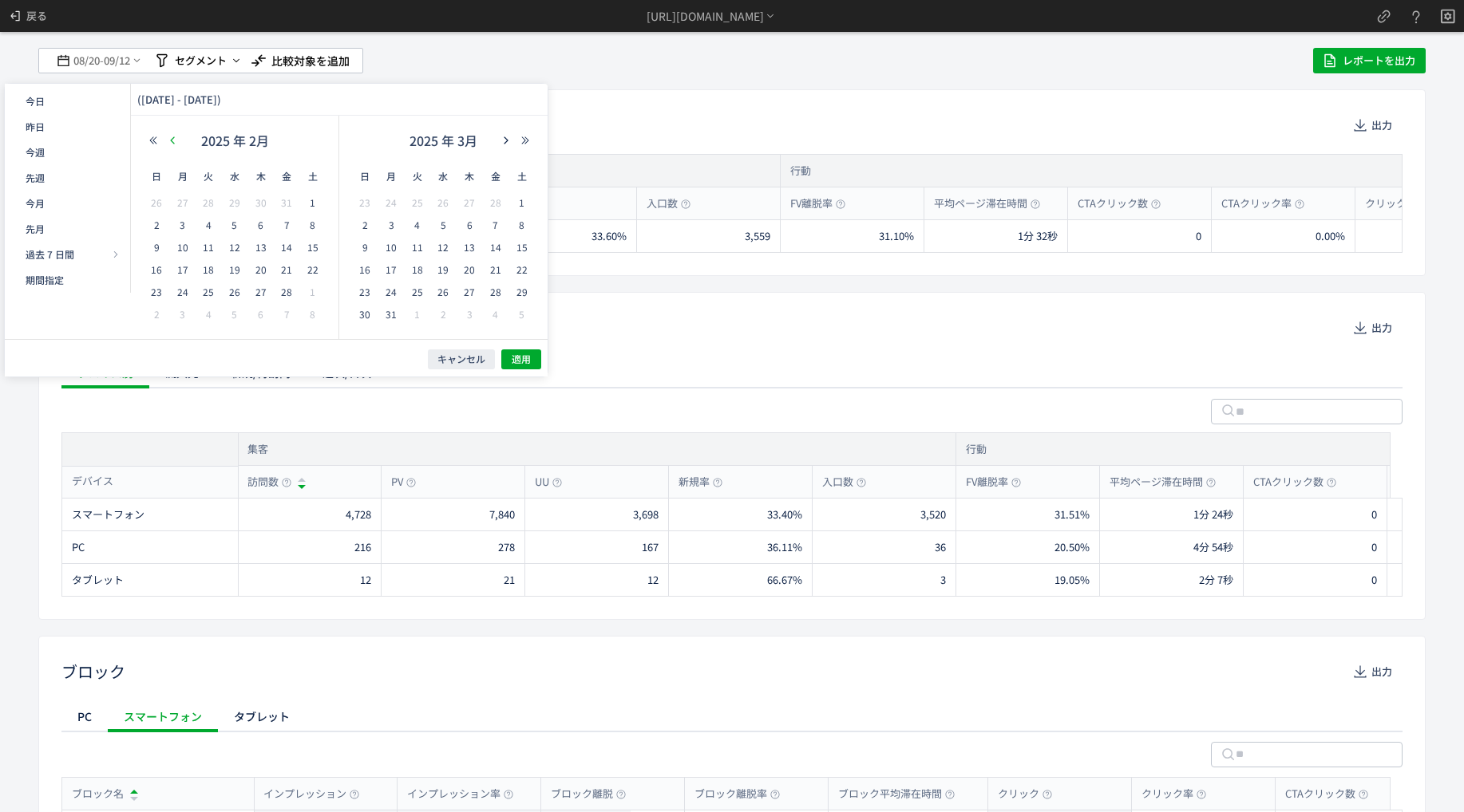
click at [163, 139] on button "button" at bounding box center [173, 140] width 19 height 11
click at [162, 139] on button "button" at bounding box center [153, 140] width 19 height 11
click at [522, 138] on use "button" at bounding box center [525, 140] width 7 height 7
click at [512, 138] on button "button" at bounding box center [506, 140] width 19 height 11
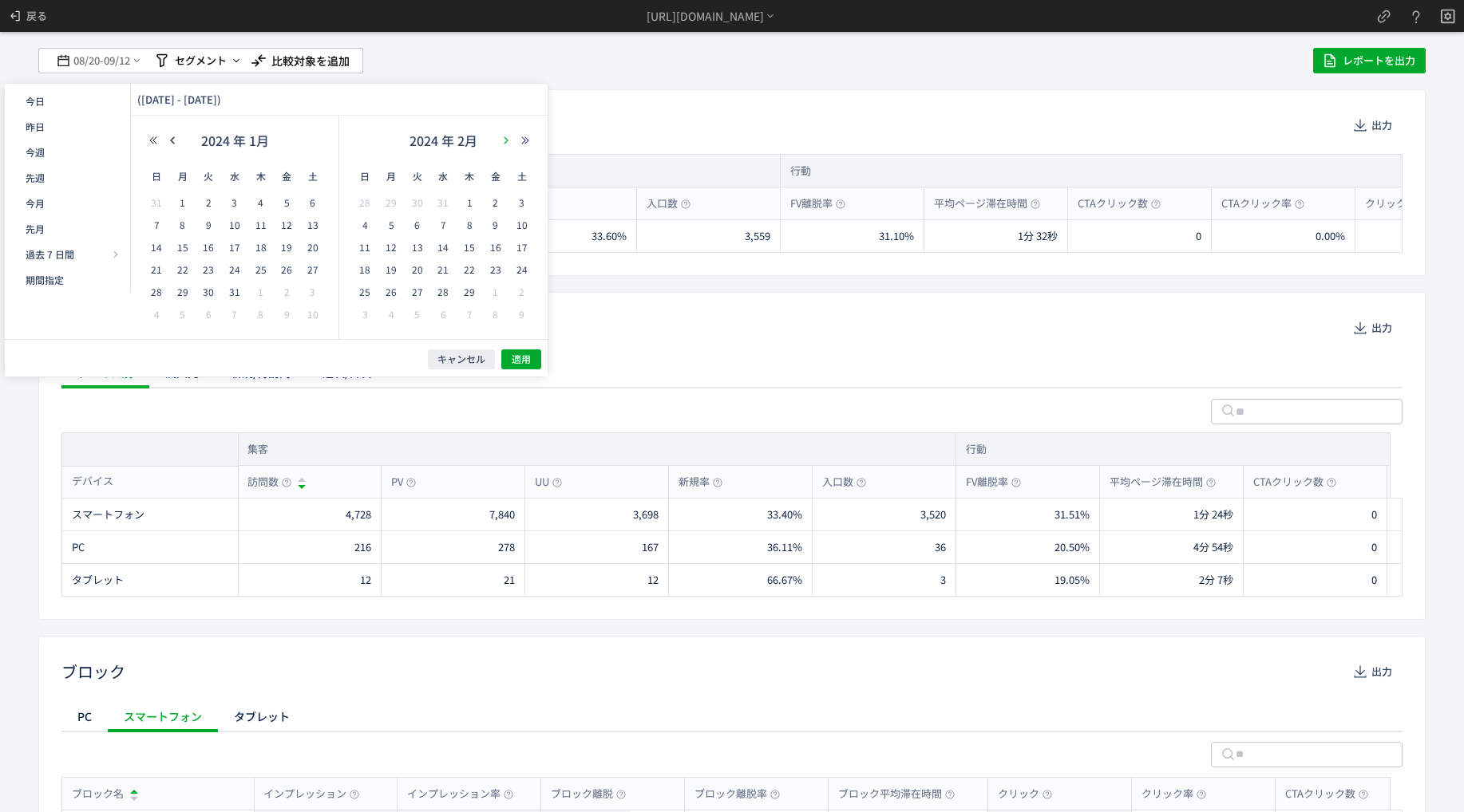
click at [512, 138] on button "button" at bounding box center [506, 140] width 19 height 11
click at [173, 132] on div "2024 年 5月" at bounding box center [234, 144] width 182 height 32
click at [173, 133] on div "2024 年 5月" at bounding box center [234, 144] width 182 height 32
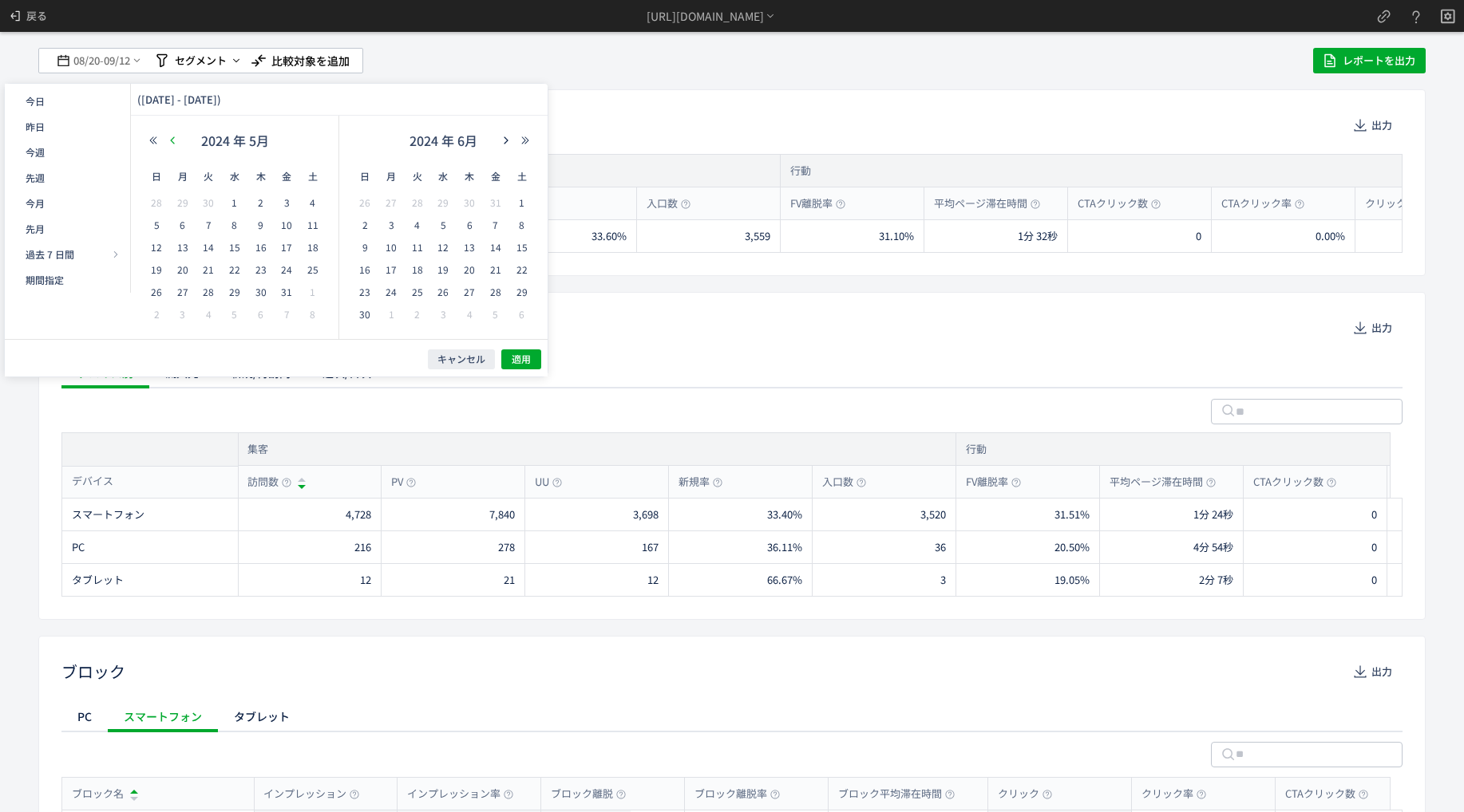
click at [173, 138] on use "button" at bounding box center [172, 140] width 4 height 7
click at [388, 283] on span "27" at bounding box center [391, 292] width 19 height 19
click at [508, 145] on button "button" at bounding box center [506, 140] width 19 height 11
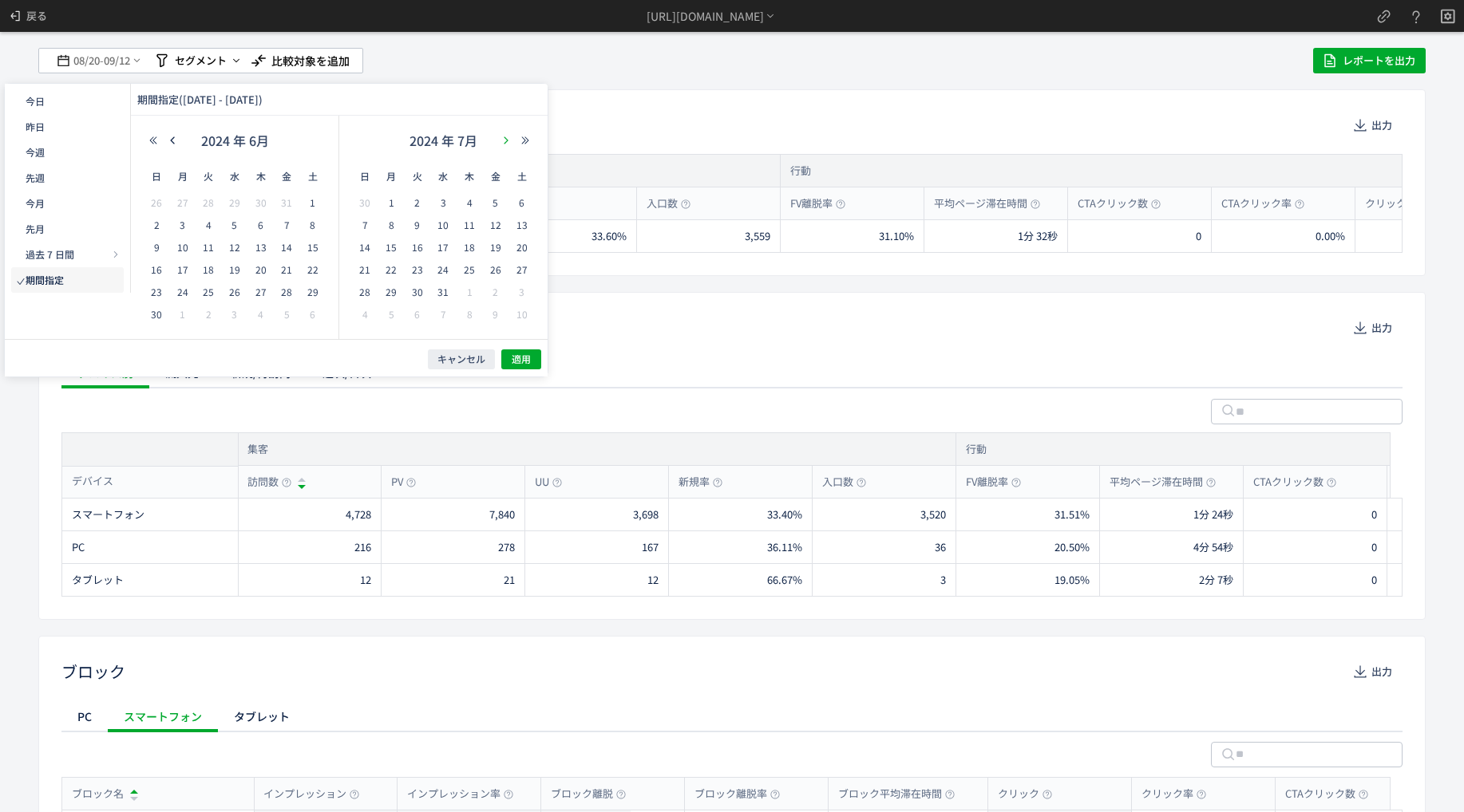
click at [508, 145] on button "button" at bounding box center [506, 140] width 19 height 11
click at [522, 273] on span "23" at bounding box center [522, 270] width 19 height 19
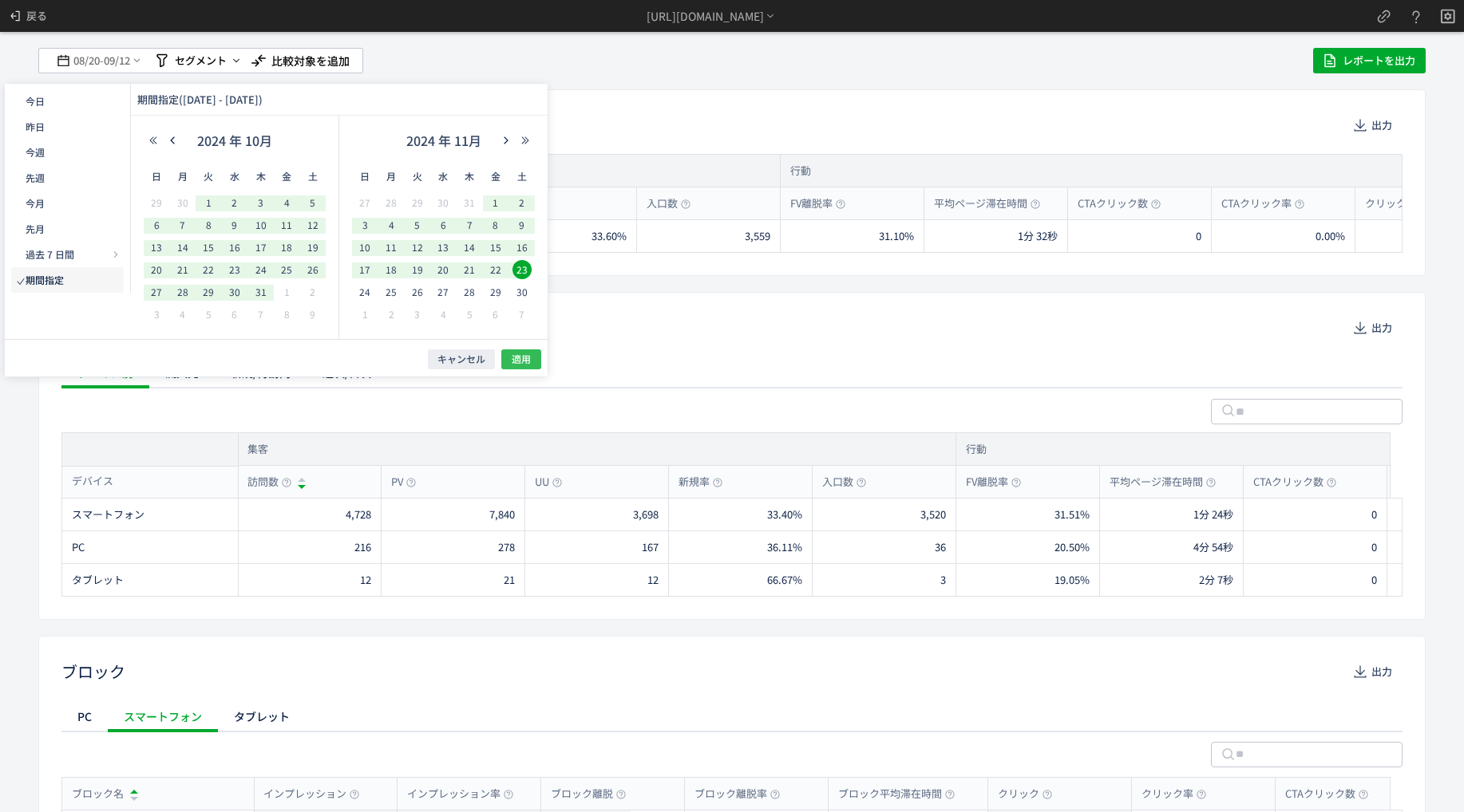
click at [521, 362] on span "適用" at bounding box center [522, 359] width 19 height 14
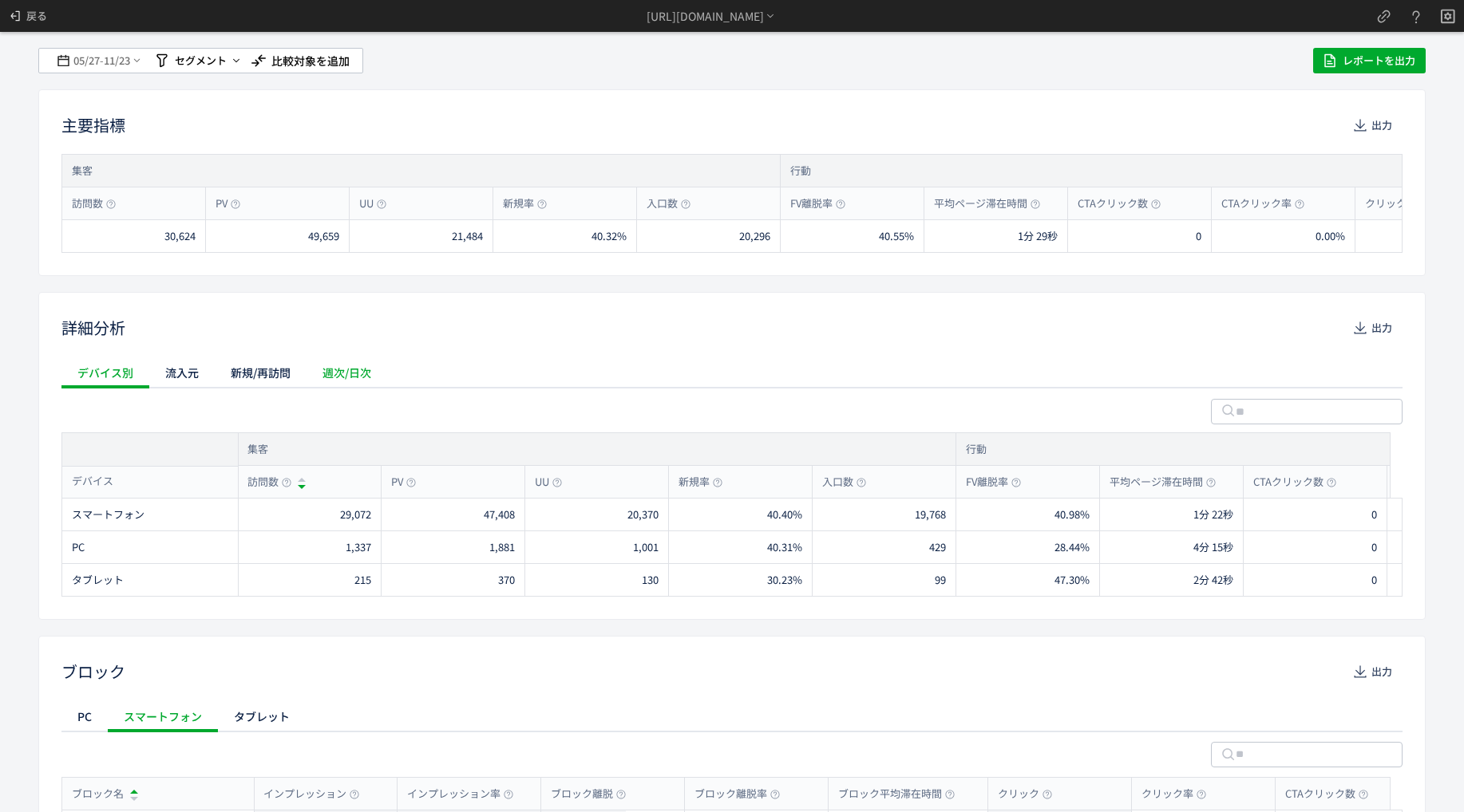
click at [340, 379] on div "週次/日次" at bounding box center [347, 373] width 81 height 32
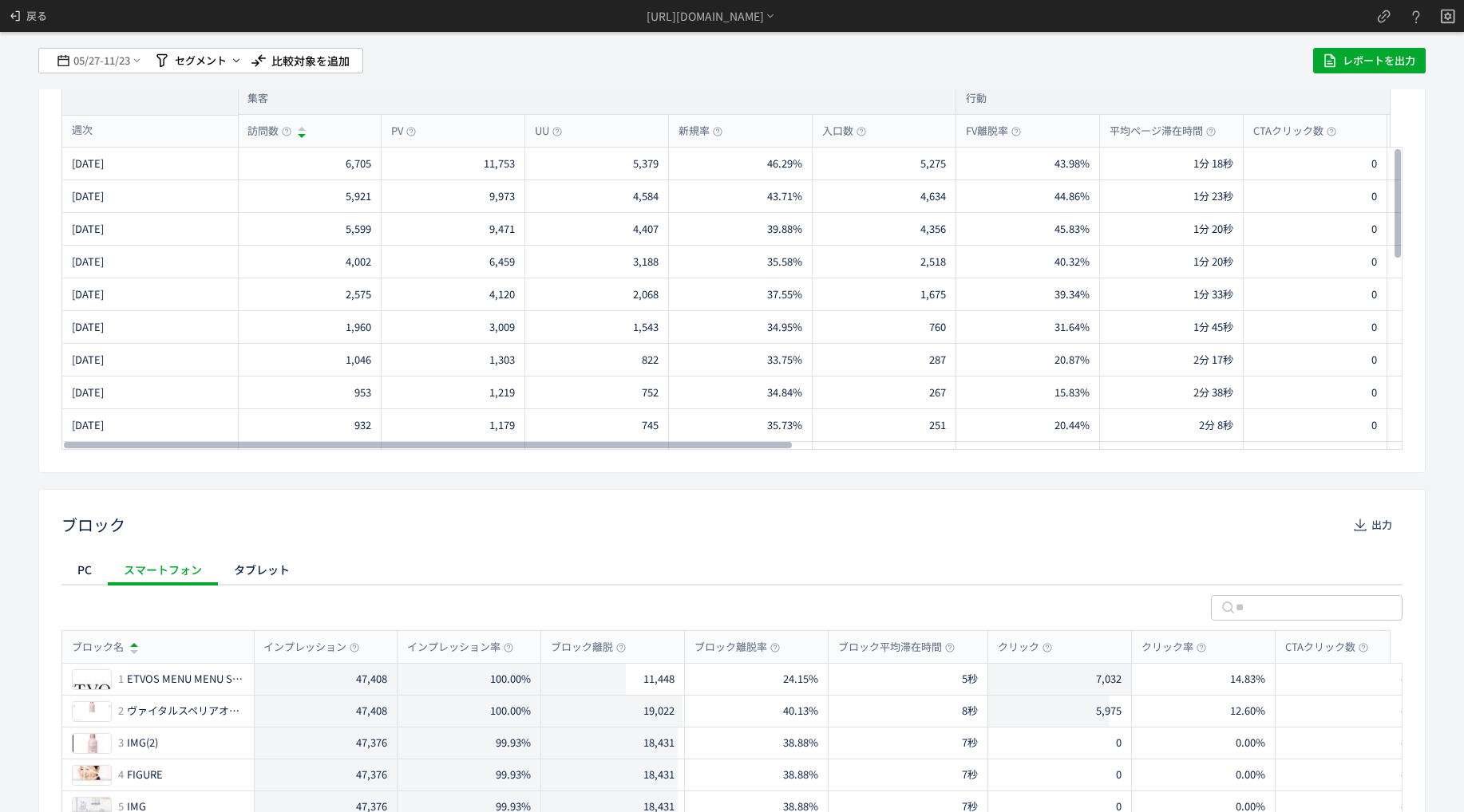
scroll to position [399, 0]
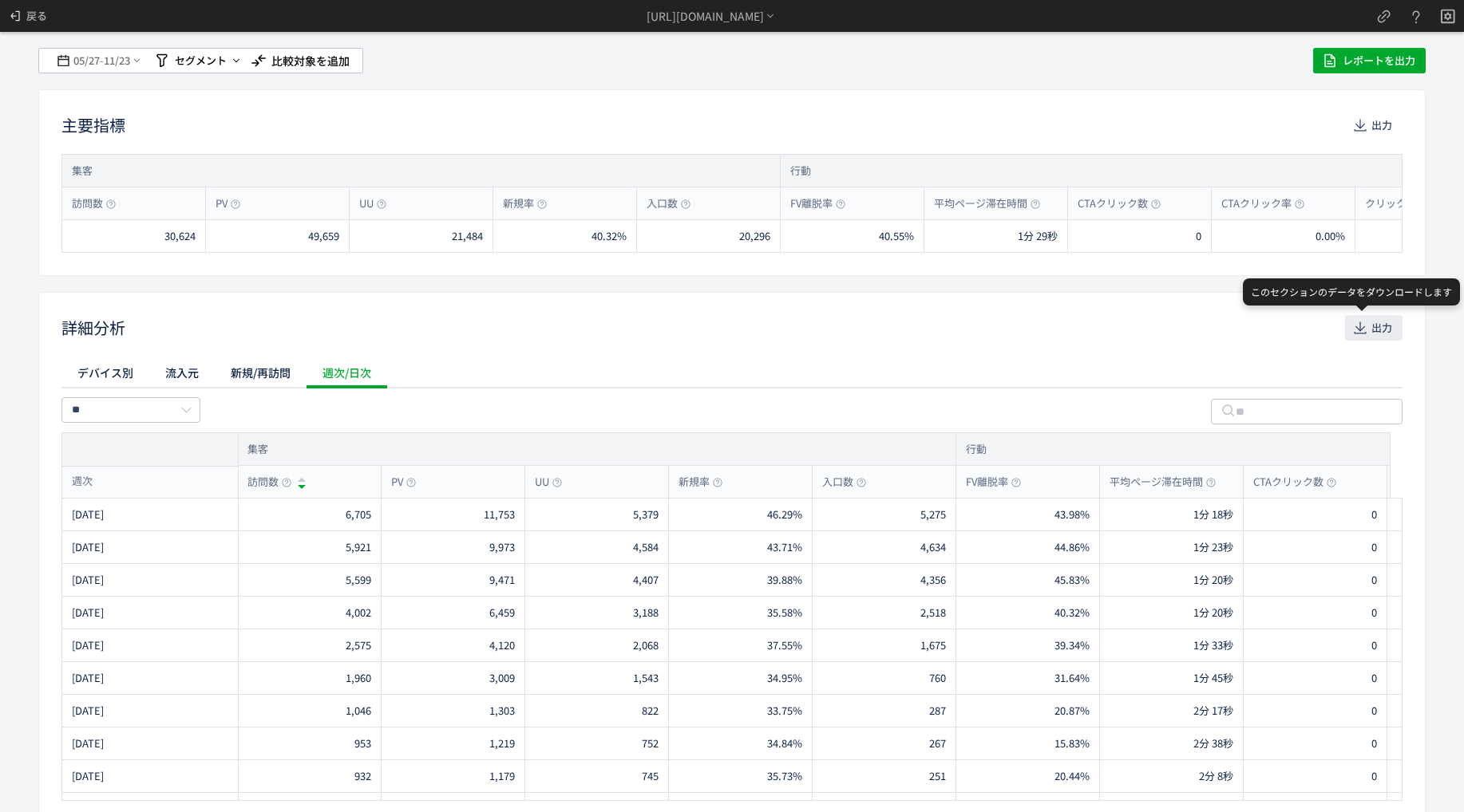
click at [1371, 322] on span "出力" at bounding box center [1382, 328] width 21 height 26
click at [104, 64] on span "11/23" at bounding box center [117, 61] width 27 height 32
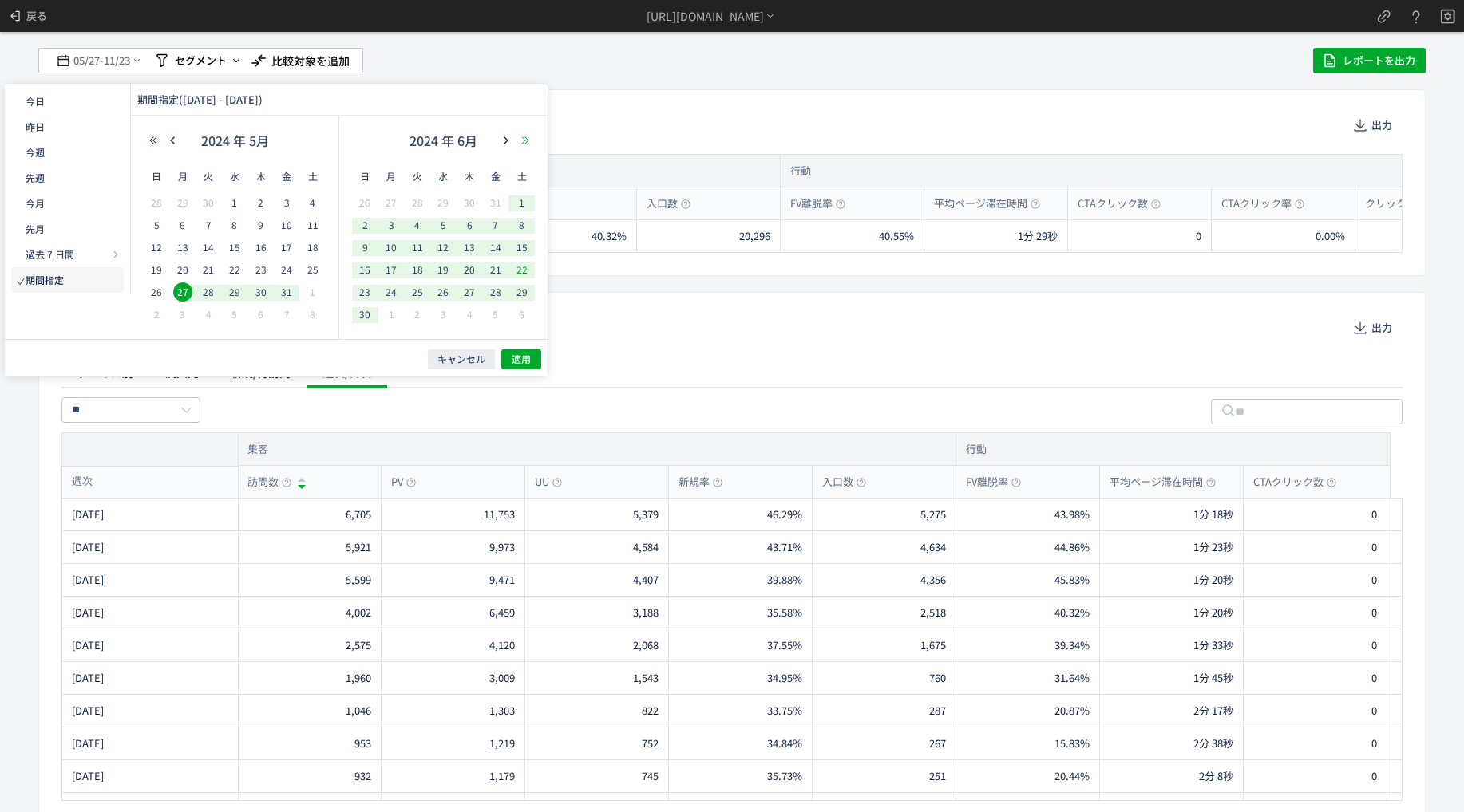
click at [528, 143] on icon "button" at bounding box center [525, 140] width 10 height 10
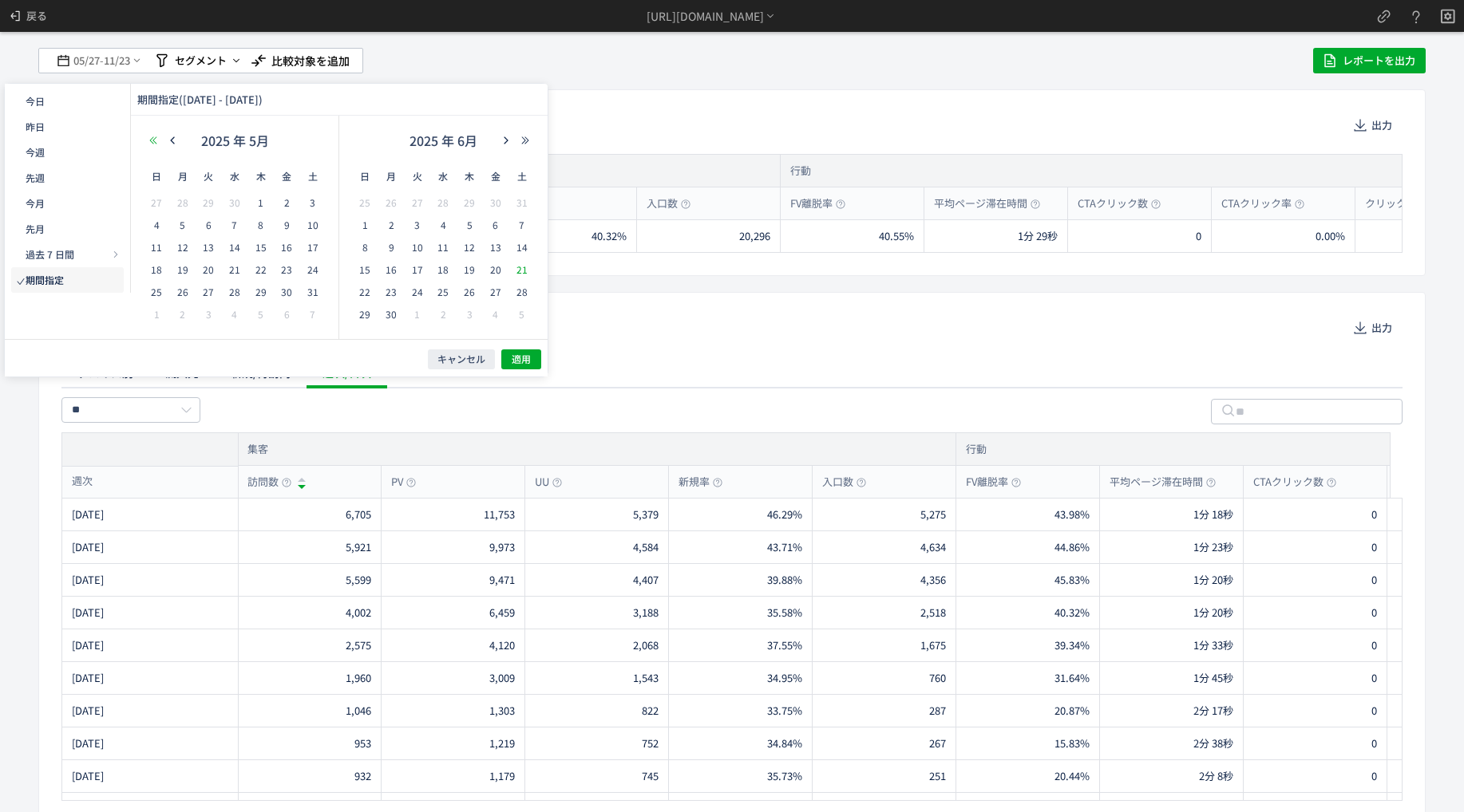
click at [145, 135] on button "button" at bounding box center [153, 140] width 19 height 11
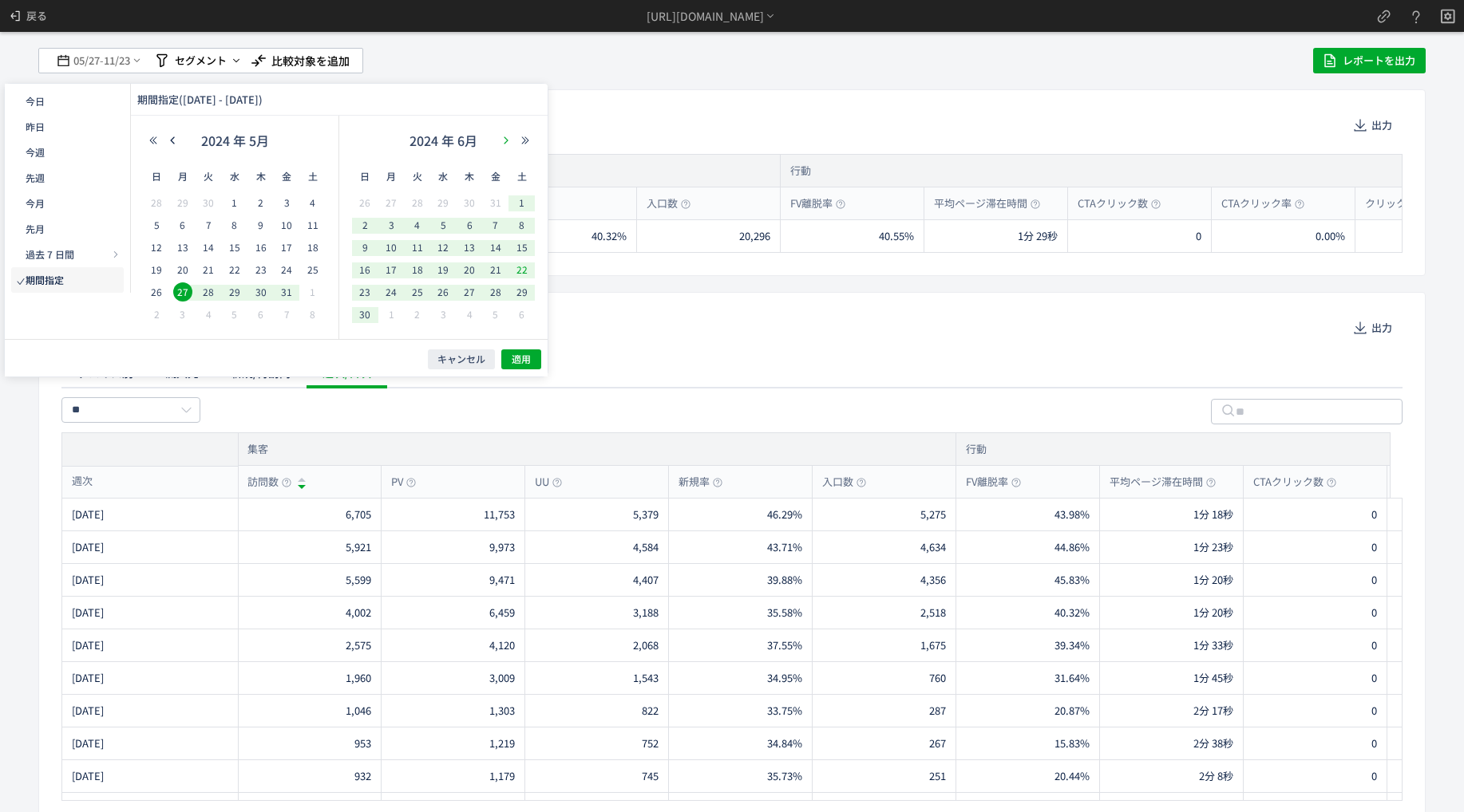
click at [502, 144] on icon "button" at bounding box center [506, 140] width 10 height 10
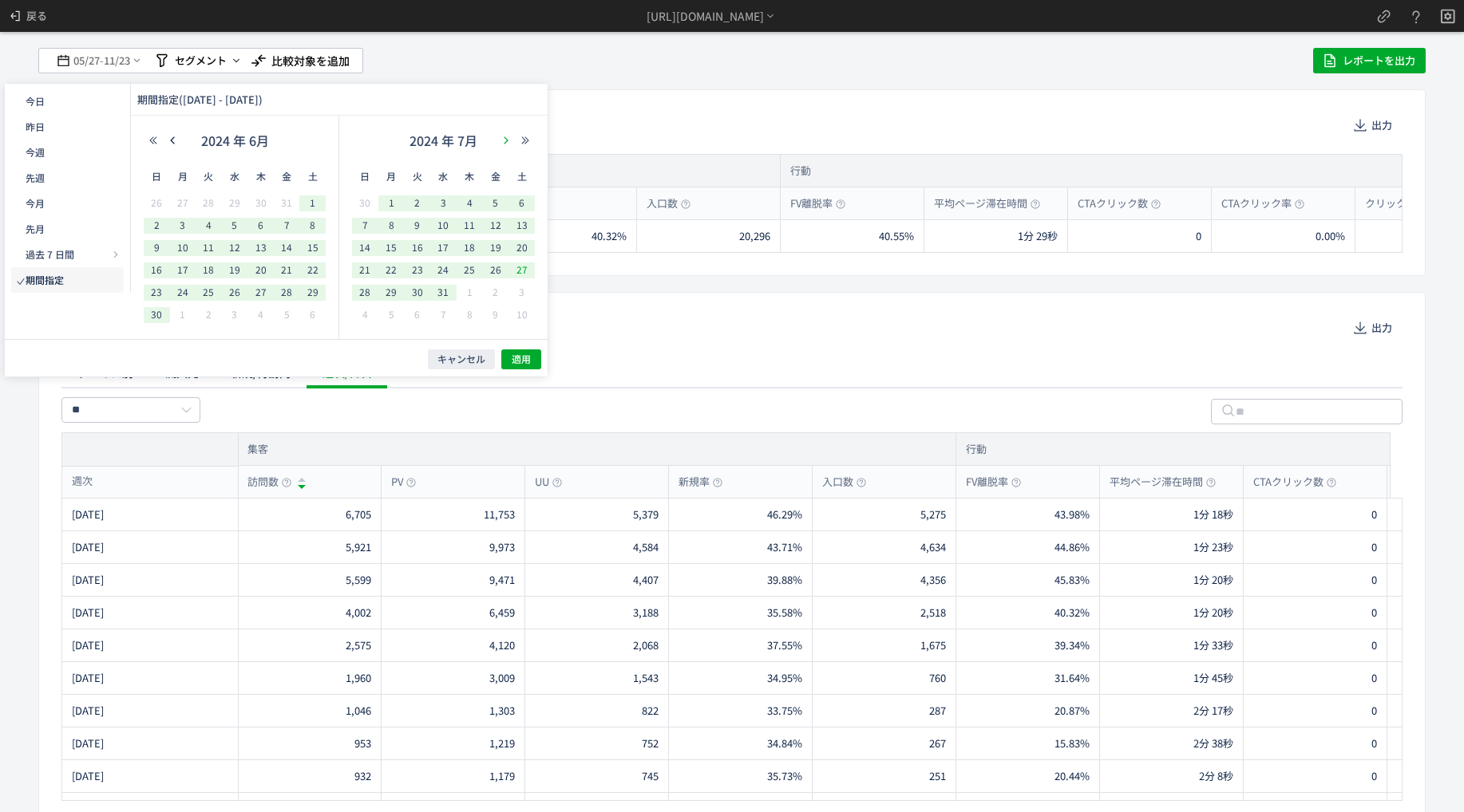
click at [502, 144] on icon "button" at bounding box center [506, 140] width 10 height 10
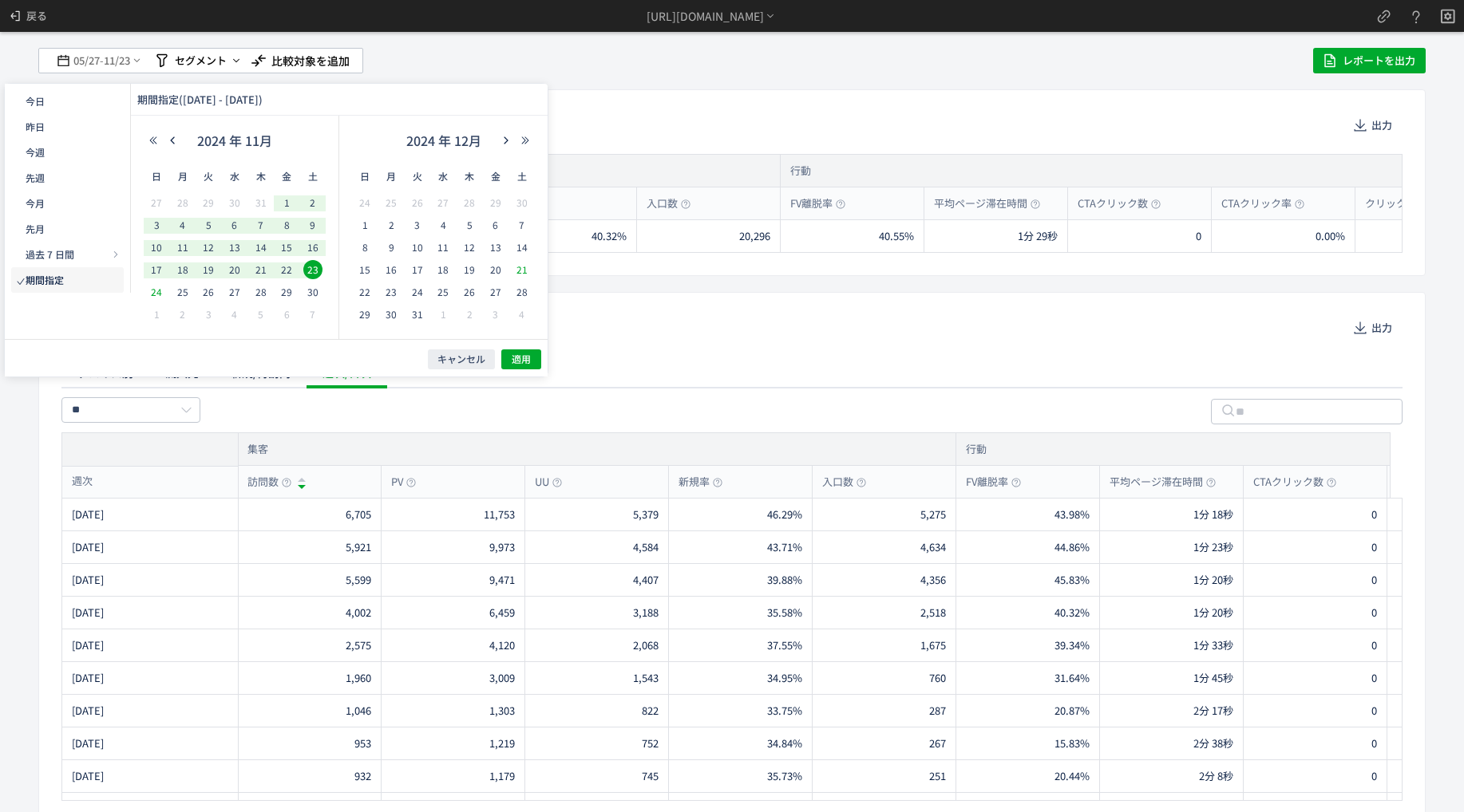
click at [153, 295] on span "24" at bounding box center [157, 292] width 19 height 19
click at [498, 137] on button "button" at bounding box center [506, 140] width 19 height 11
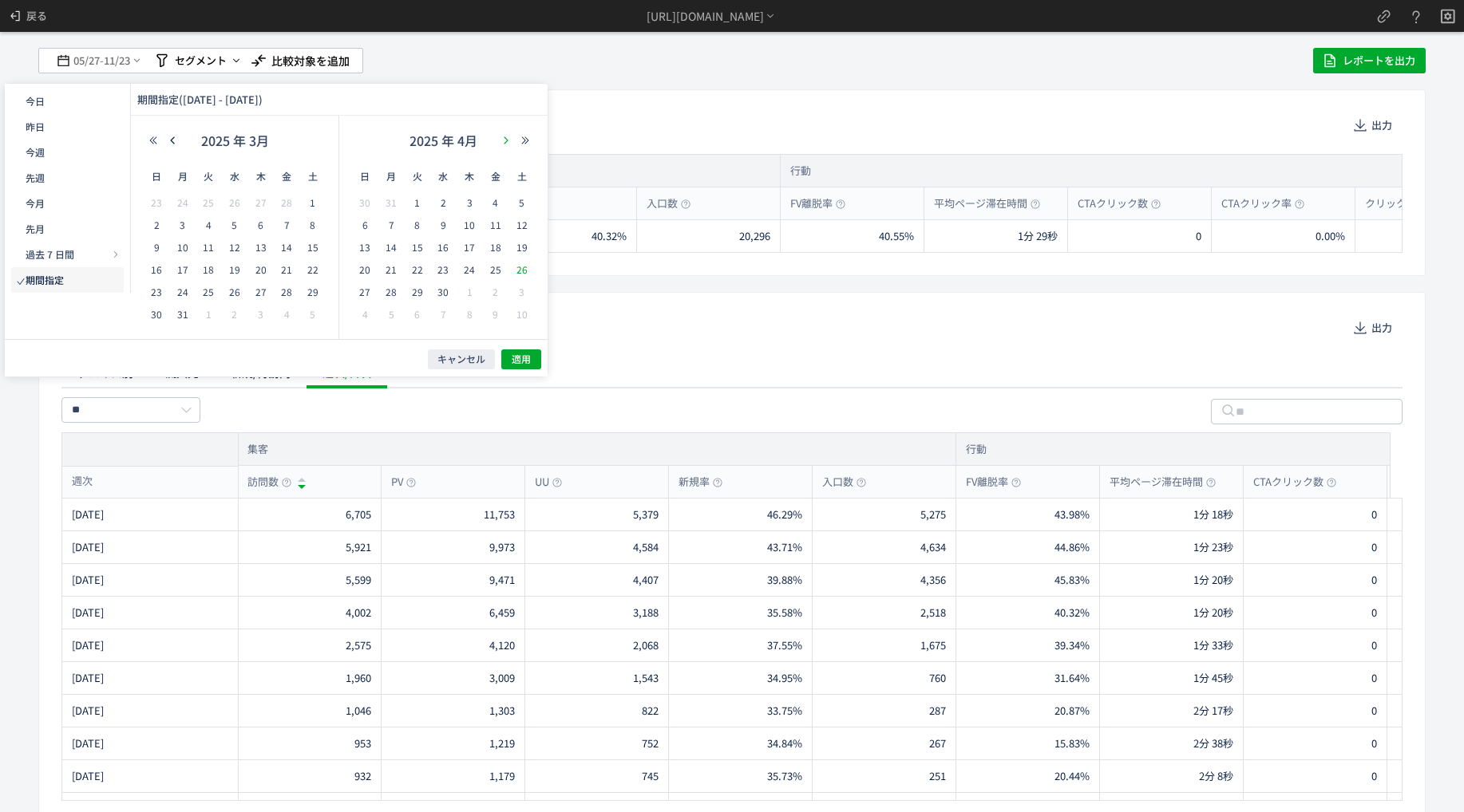
click at [498, 137] on button "button" at bounding box center [506, 140] width 19 height 11
click at [490, 266] on span "23" at bounding box center [496, 270] width 19 height 19
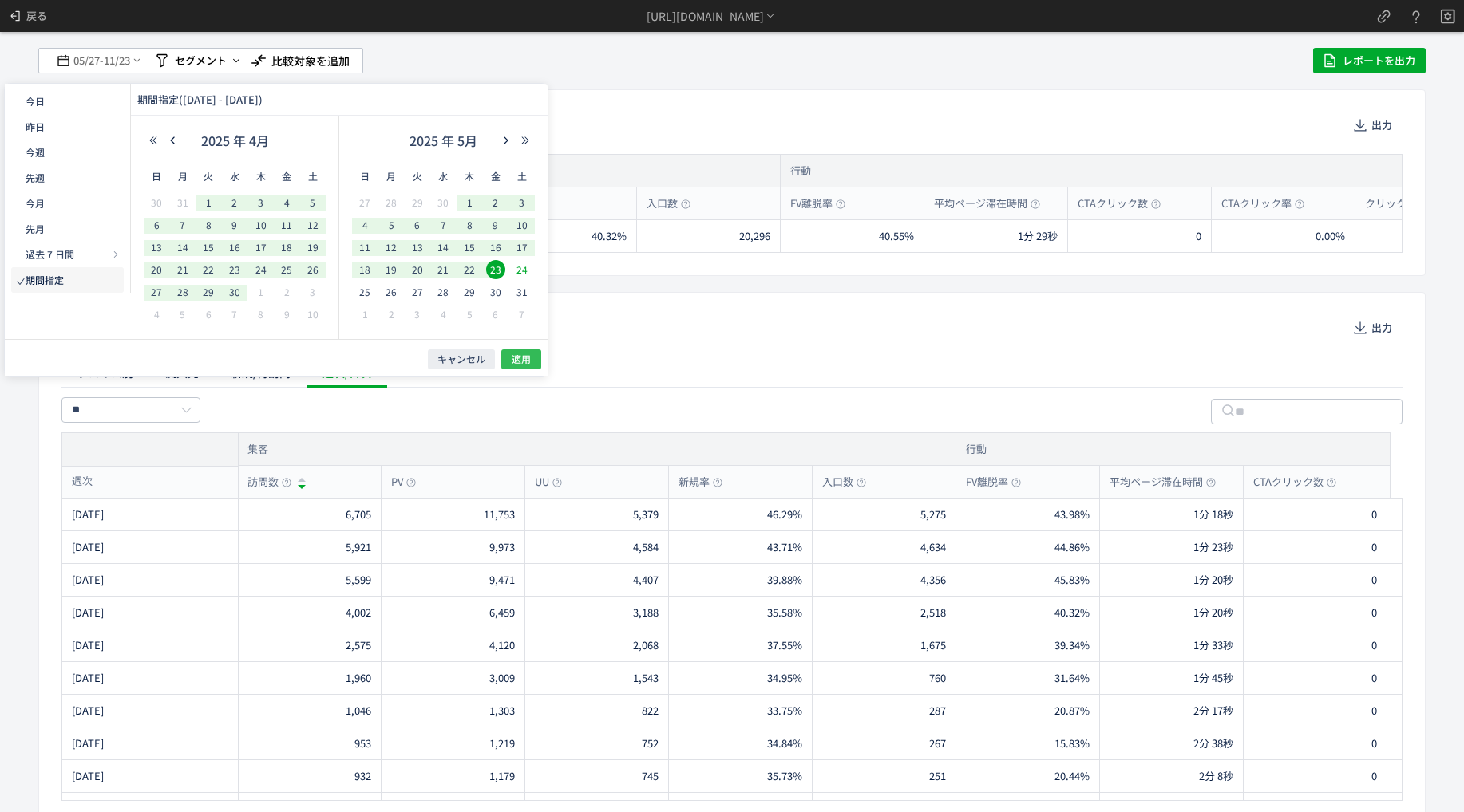
click at [526, 361] on span "適用" at bounding box center [522, 359] width 19 height 14
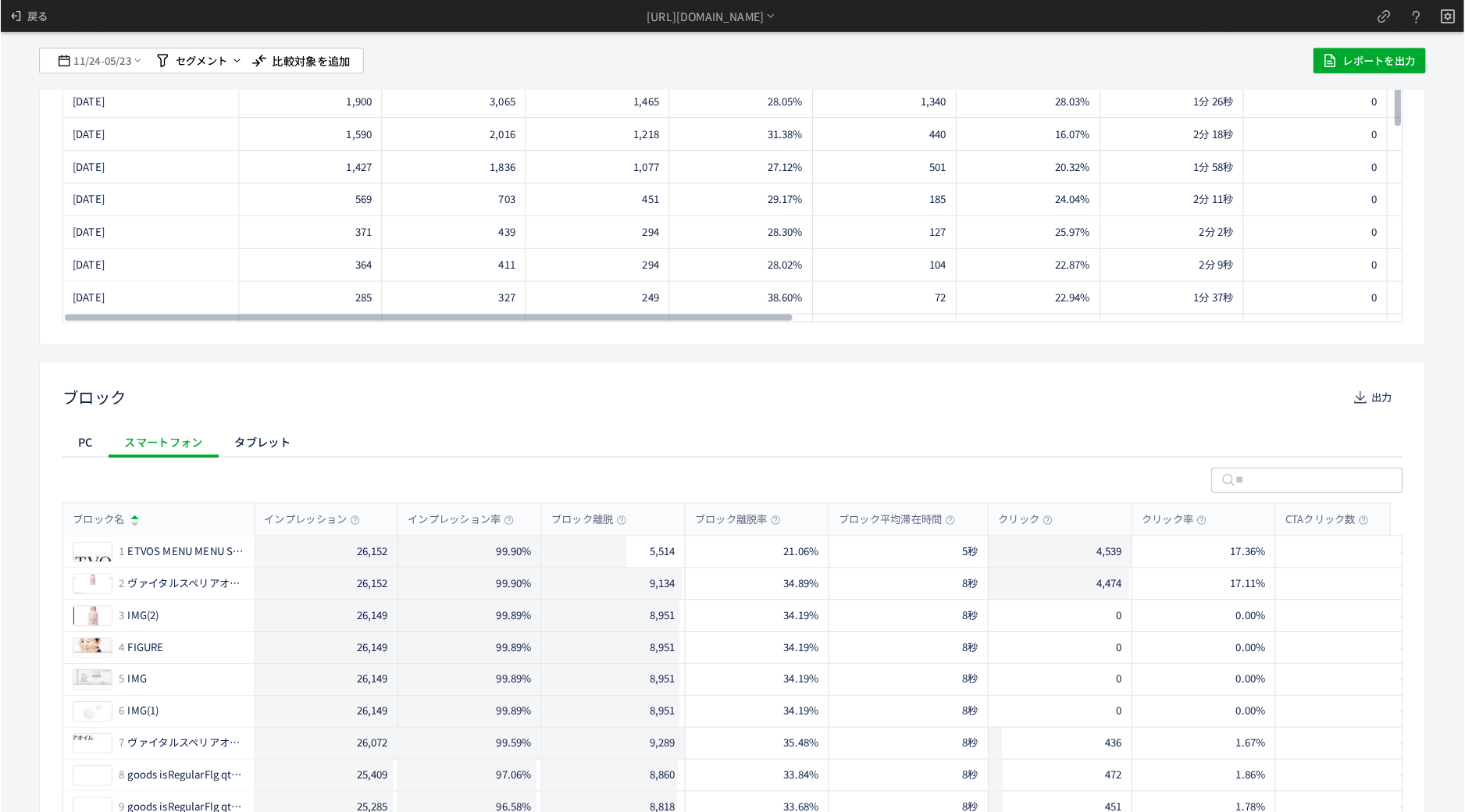
scroll to position [0, 0]
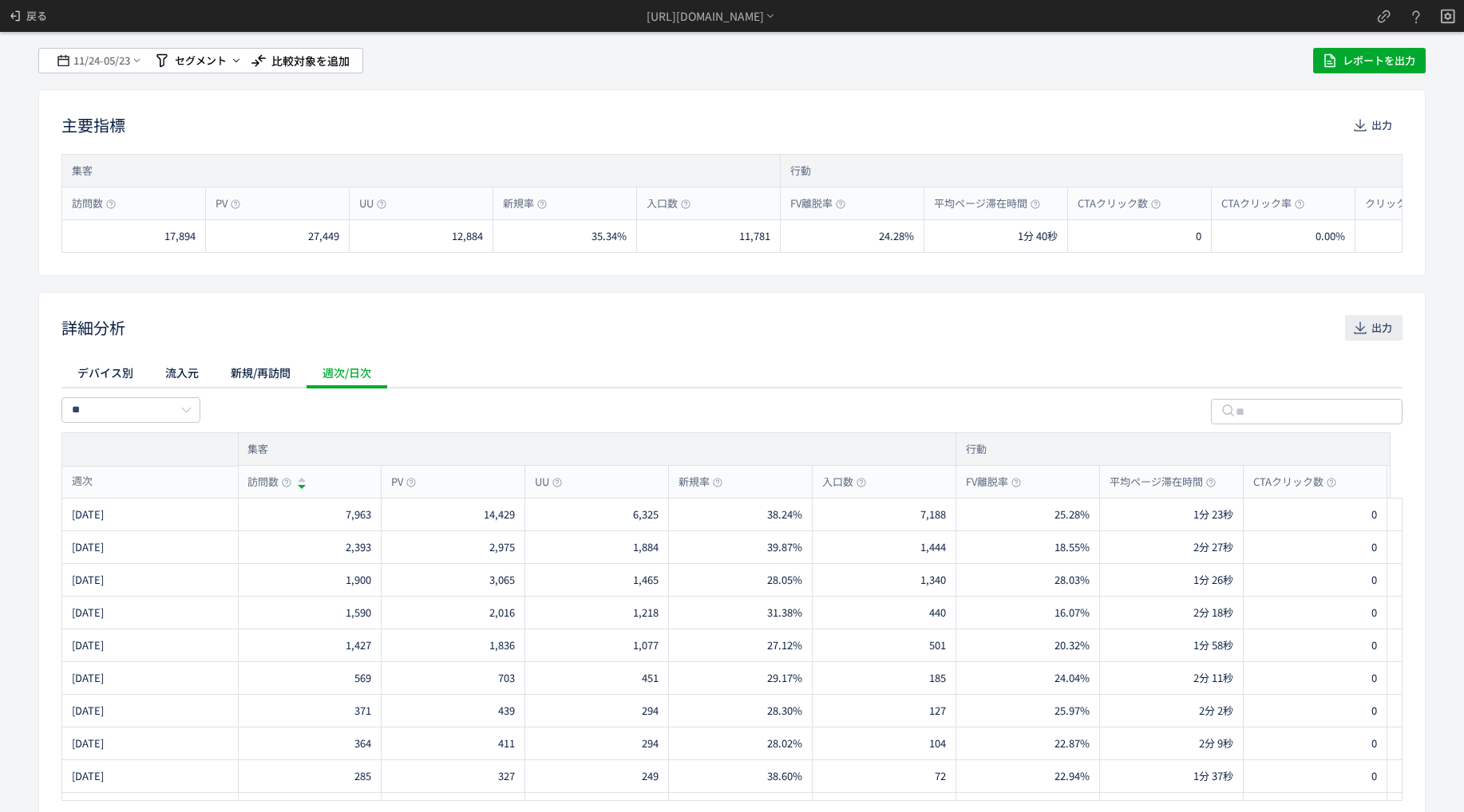
click at [1371, 328] on span "出力" at bounding box center [1382, 328] width 21 height 26
click at [1441, 90] on div "11/24 - 05/23 セグメント 比較対象を追加 レポートを出力 主要指標 出力 集客 訪問数 PV UU 新規率 入口数 行動 FV離脱率 平均ページ…" at bounding box center [732, 406] width 1464 height 812
click at [80, 57] on span "11/24" at bounding box center [86, 61] width 27 height 32
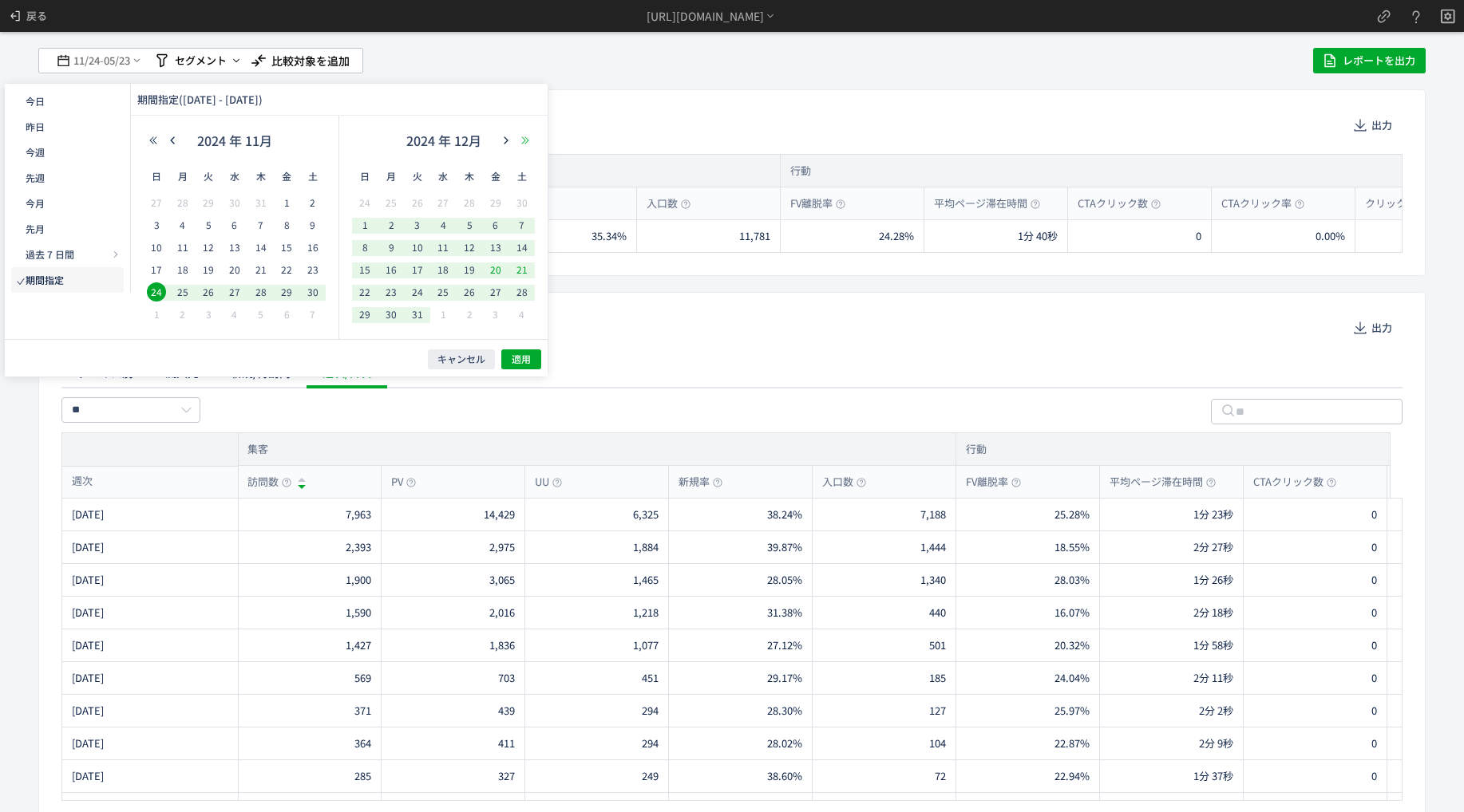
click at [525, 137] on use "button" at bounding box center [525, 140] width 7 height 7
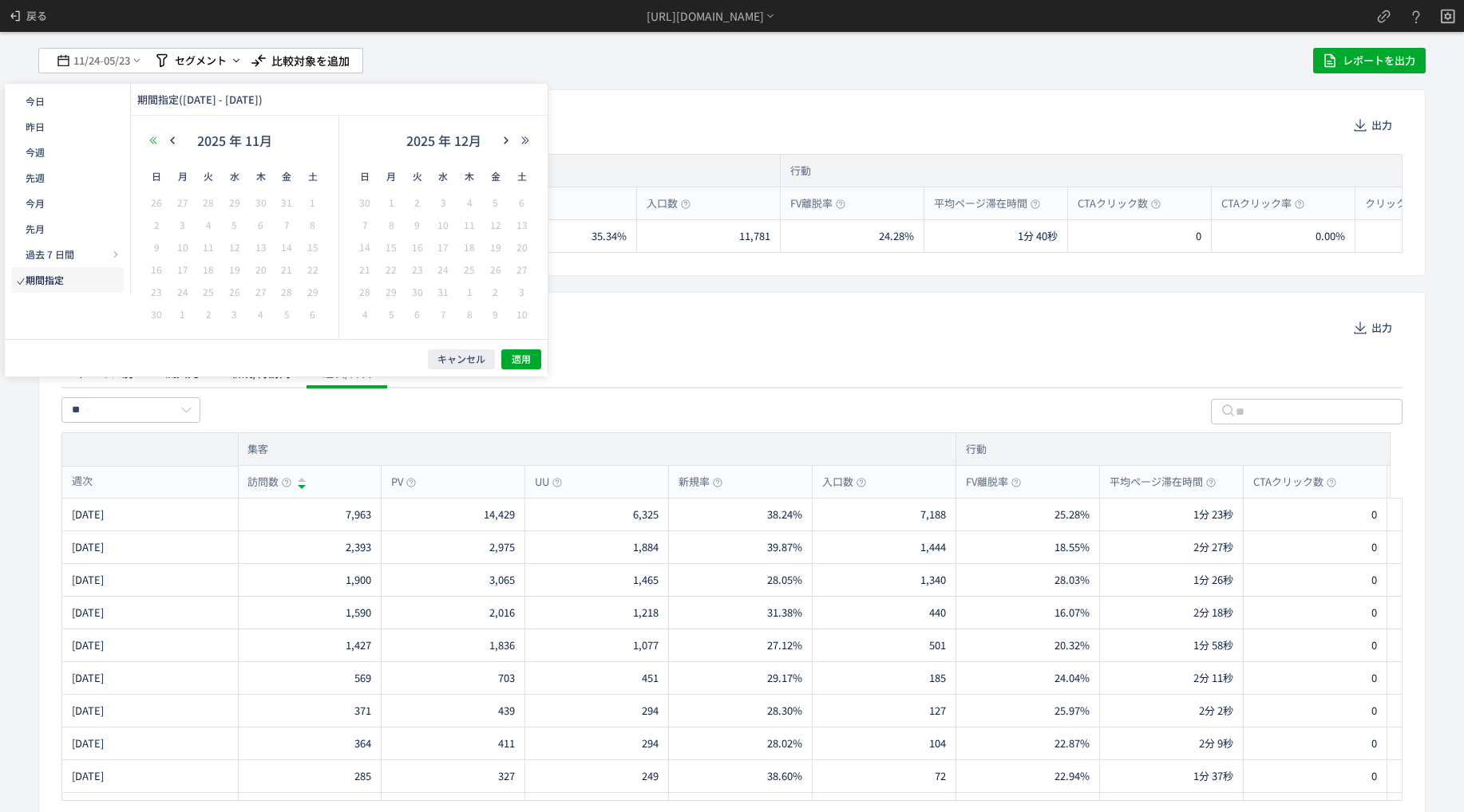
click at [143, 142] on div "2025 年 11月 日 月 火 水 木 金 土 26 27 28 29 30 31 1 2 3 4 5 6 7 8 9 10 11 12 13 14 15 …" at bounding box center [235, 227] width 208 height 224
click at [158, 140] on button "button" at bounding box center [153, 140] width 19 height 11
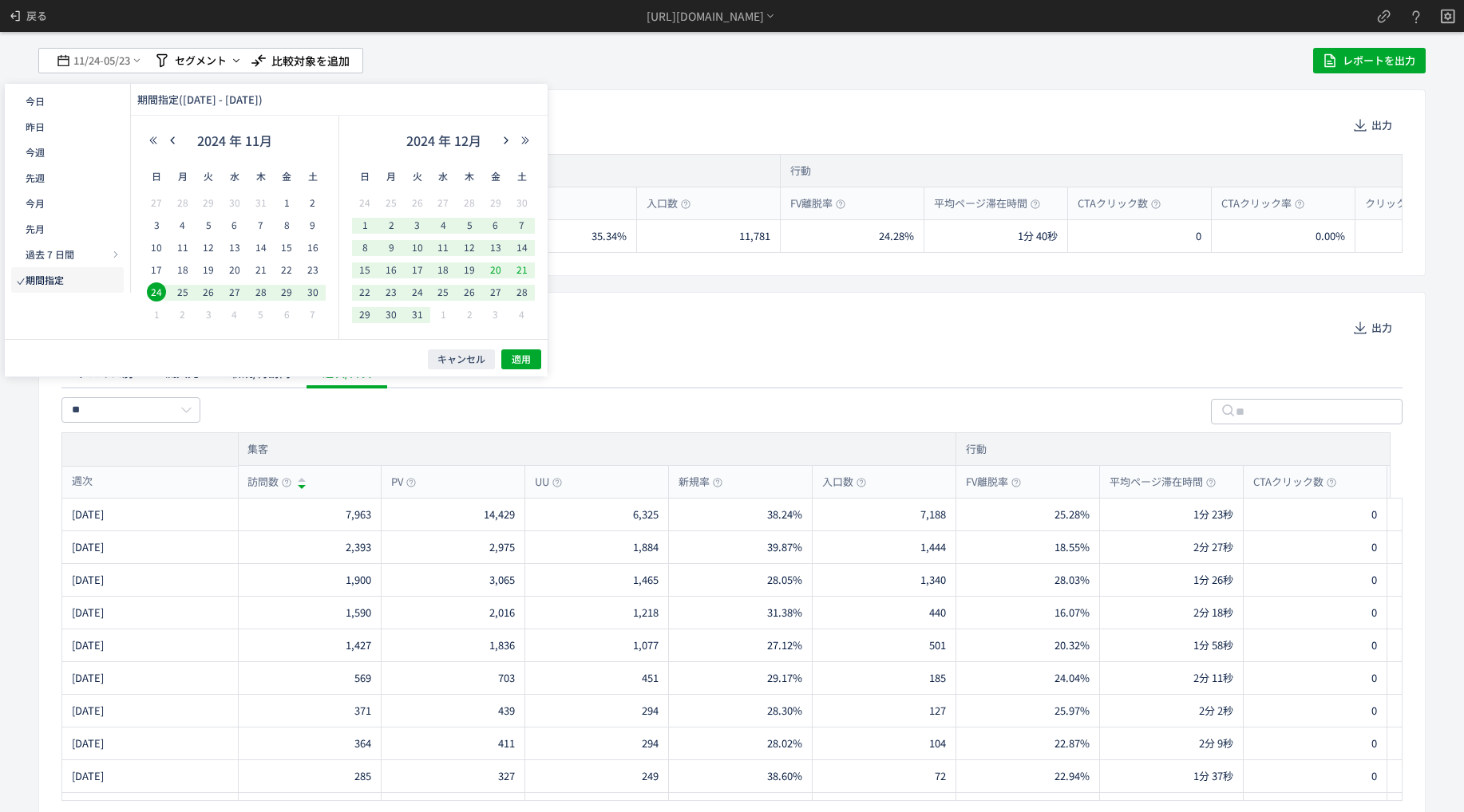
click at [512, 148] on div "2024 年 12月" at bounding box center [443, 144] width 182 height 32
click at [510, 142] on icon "button" at bounding box center [506, 140] width 10 height 10
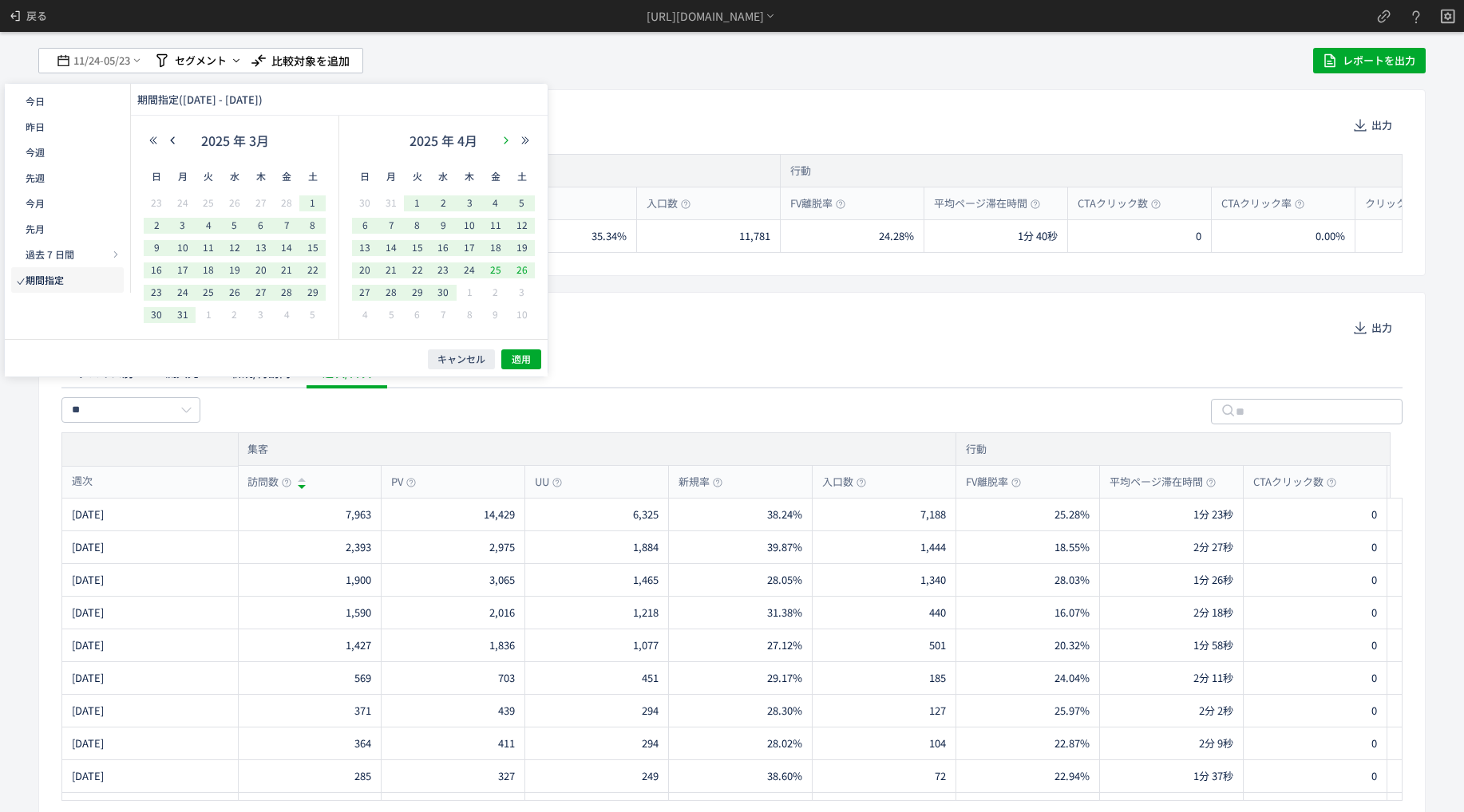
click at [510, 142] on icon "button" at bounding box center [506, 140] width 10 height 10
click at [522, 267] on span "24" at bounding box center [522, 270] width 19 height 19
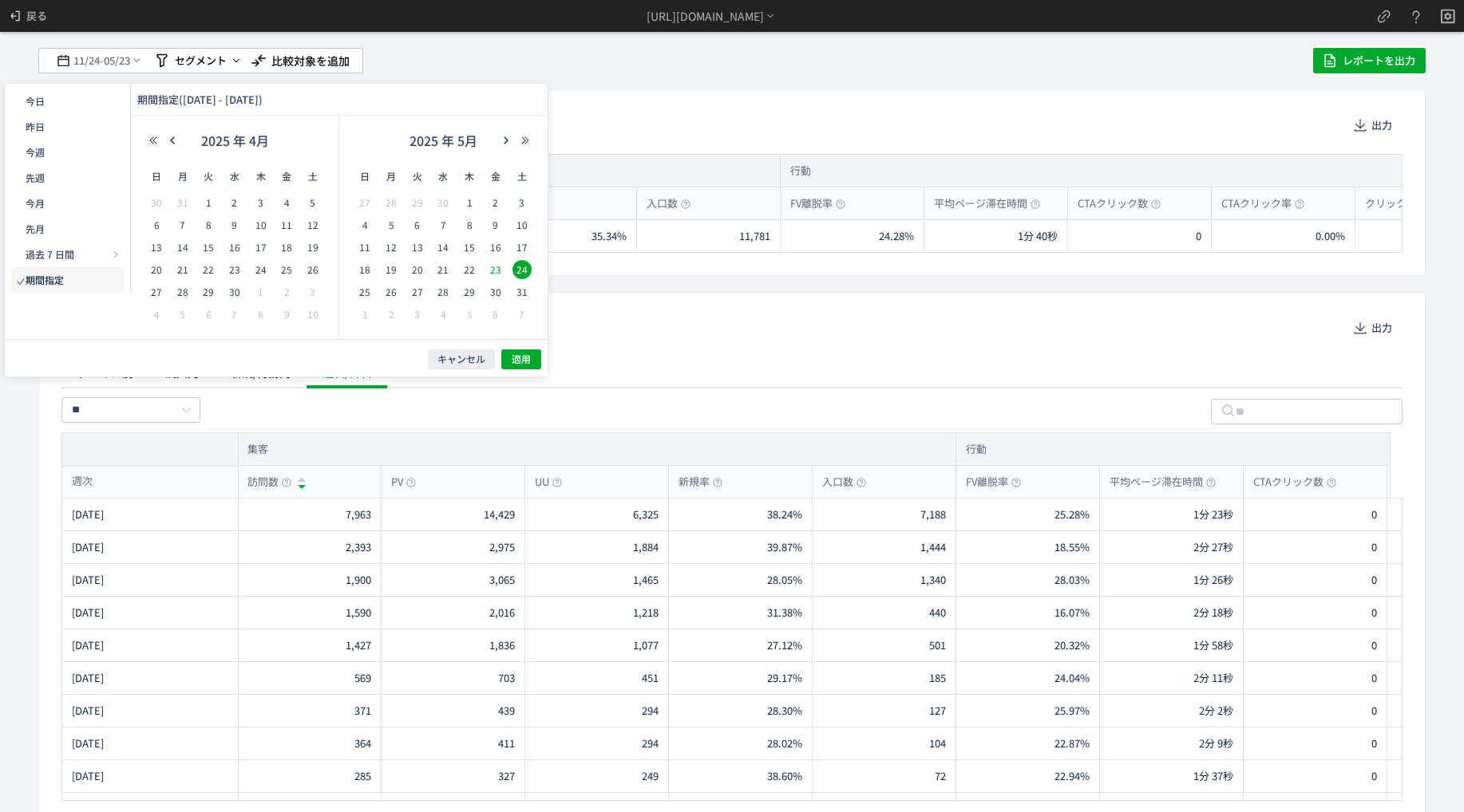
click at [513, 150] on div "2025 年 5月" at bounding box center [443, 144] width 182 height 32
click at [511, 148] on div "2025 年 5月" at bounding box center [443, 144] width 182 height 32
click at [511, 144] on button "button" at bounding box center [506, 140] width 19 height 11
click at [506, 140] on icon "button" at bounding box center [506, 140] width 10 height 10
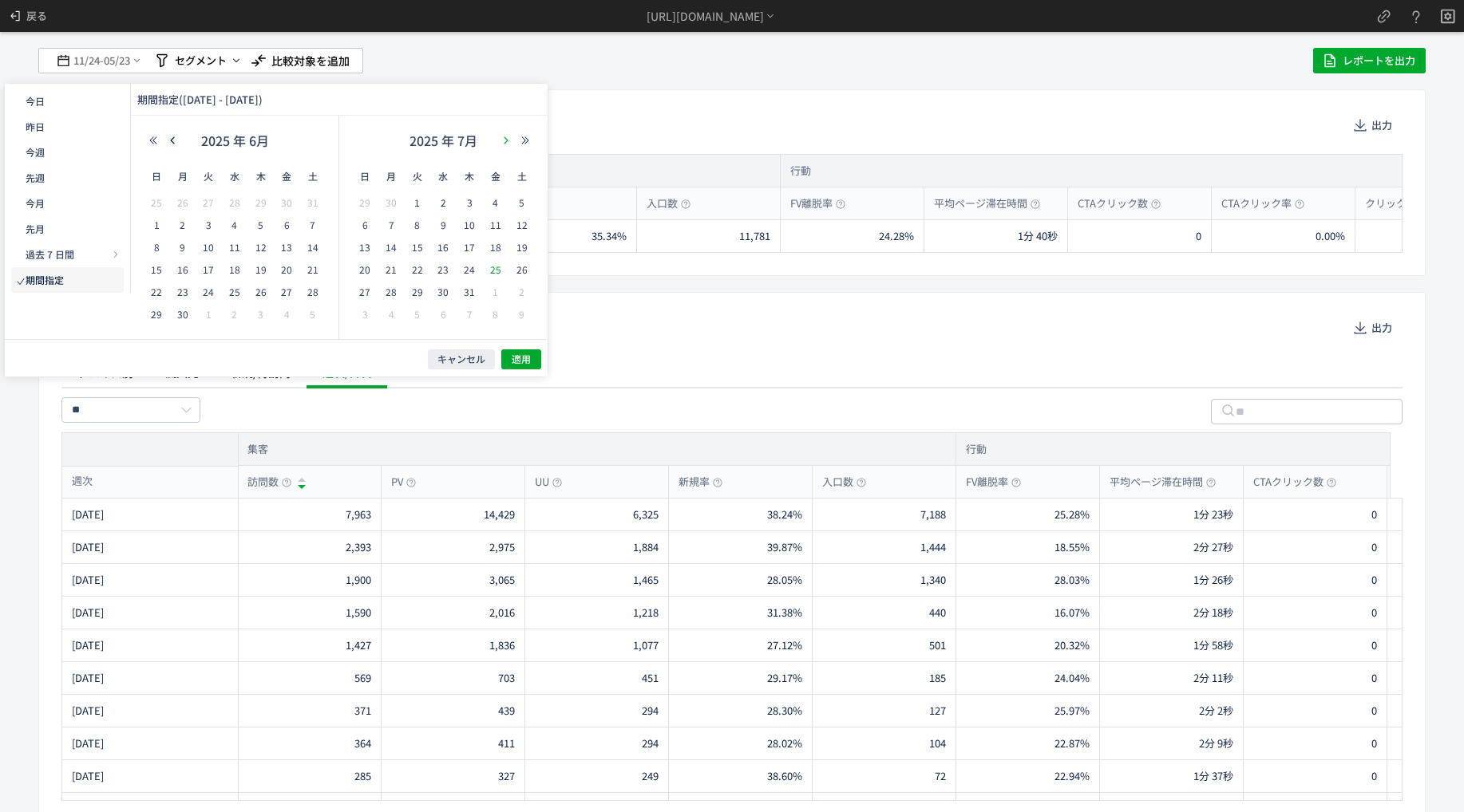
click at [506, 140] on icon "button" at bounding box center [506, 140] width 10 height 10
click at [497, 222] on span "12" at bounding box center [496, 225] width 19 height 19
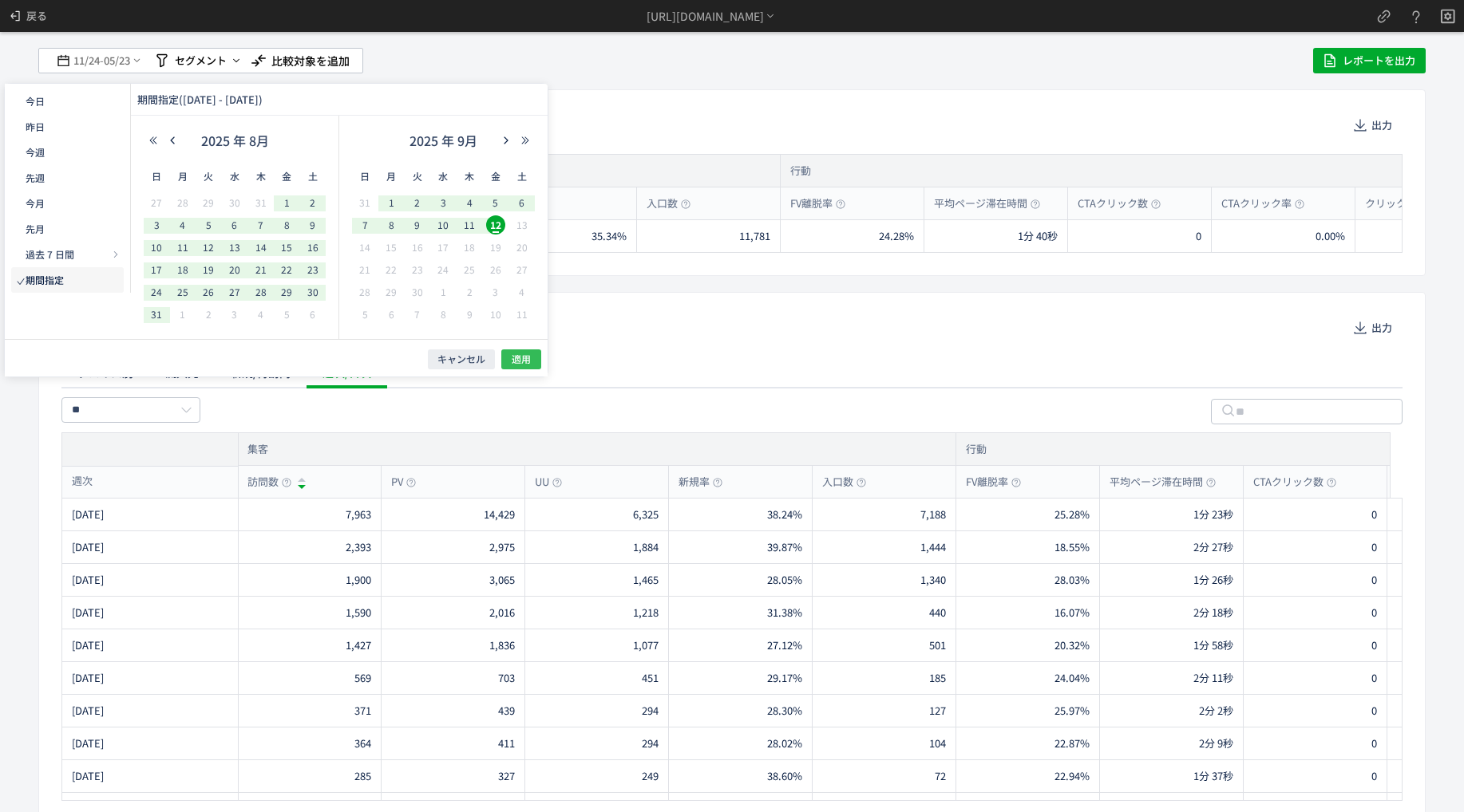
click at [532, 358] on button "適用" at bounding box center [521, 359] width 40 height 20
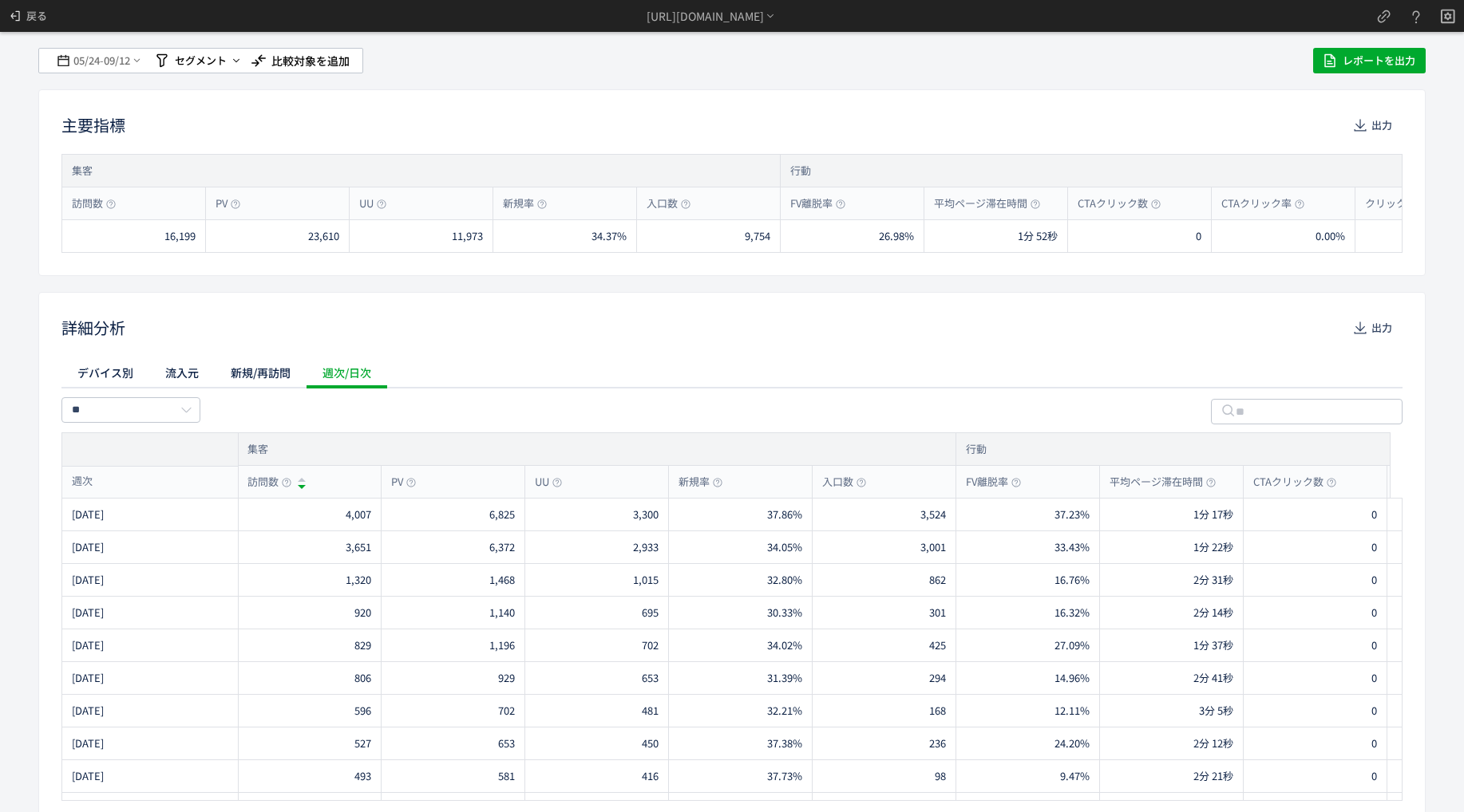
click at [1357, 345] on div "詳細分析 出力 デバイス別 流入元 新規/再訪問 週次/日次 ** 集客 訪問数 PV UU 新規率 入口数 行動 FV離脱率 平均ページ滞在時間 CTAクリ…" at bounding box center [732, 558] width 1387 height 532
click at [1354, 329] on icon "button" at bounding box center [1360, 328] width 16 height 16
click at [1028, 125] on div "主要指標 出力" at bounding box center [732, 125] width 1340 height 26
